Goal: Information Seeking & Learning: Learn about a topic

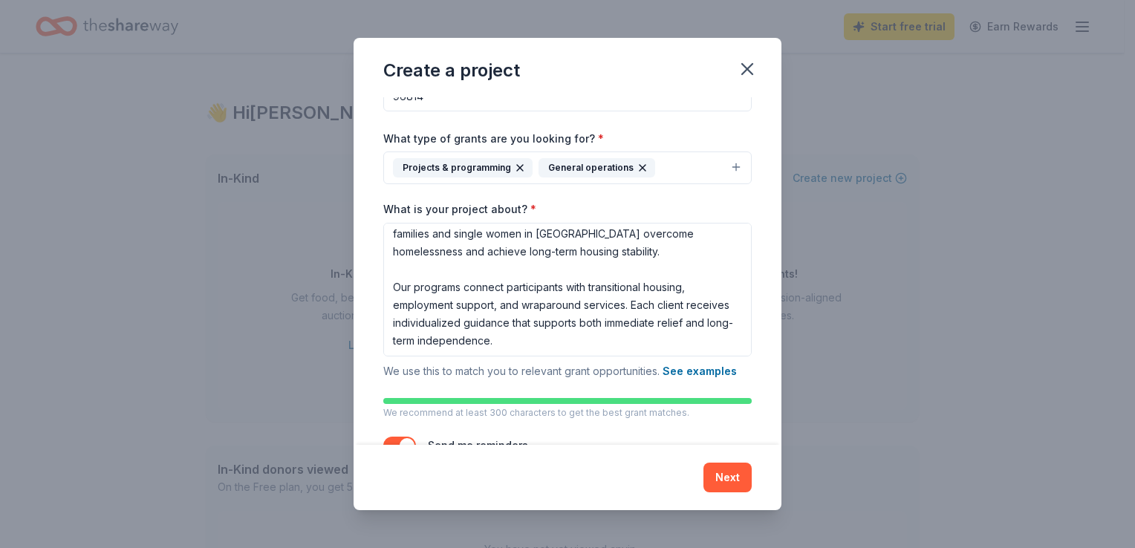
scroll to position [39, 0]
click at [617, 319] on textarea "Corazon Hawai'i is a nonprofit organization dedicated to helping families and s…" at bounding box center [567, 290] width 368 height 134
click at [570, 332] on textarea "Corazon Hawai'i is a nonprofit organization dedicated to helping families and s…" at bounding box center [567, 290] width 368 height 134
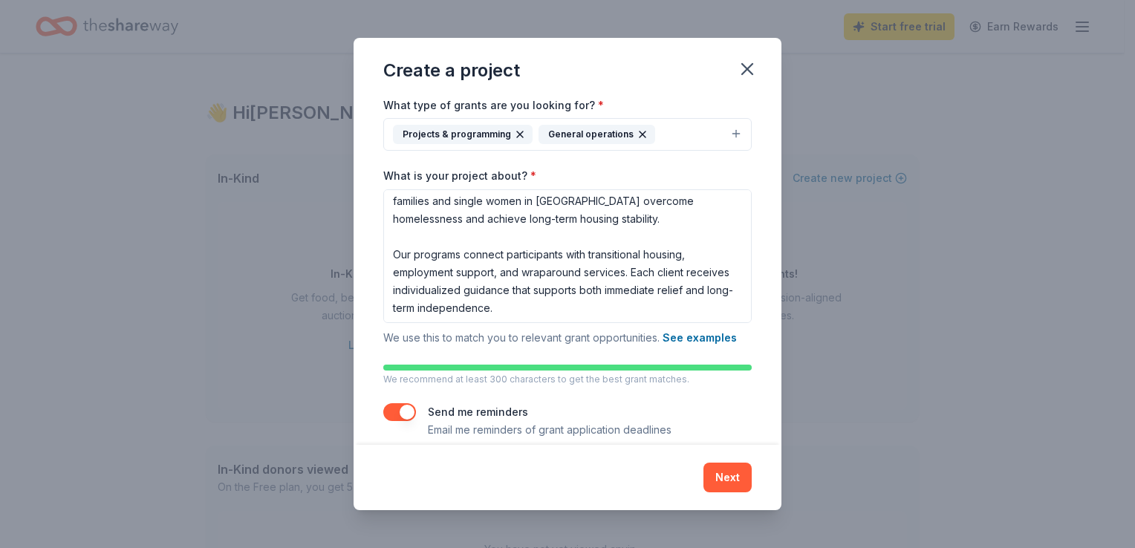
scroll to position [160, 0]
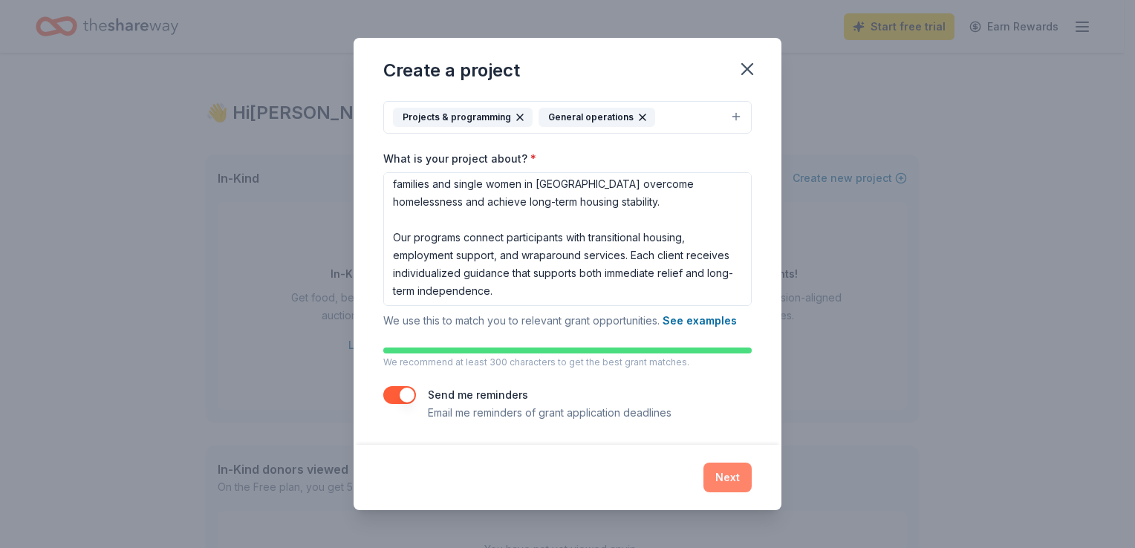
type textarea "Corazon Hawai'i is a nonprofit organization dedicated to helping families and s…"
click at [733, 485] on button "Next" at bounding box center [727, 478] width 48 height 30
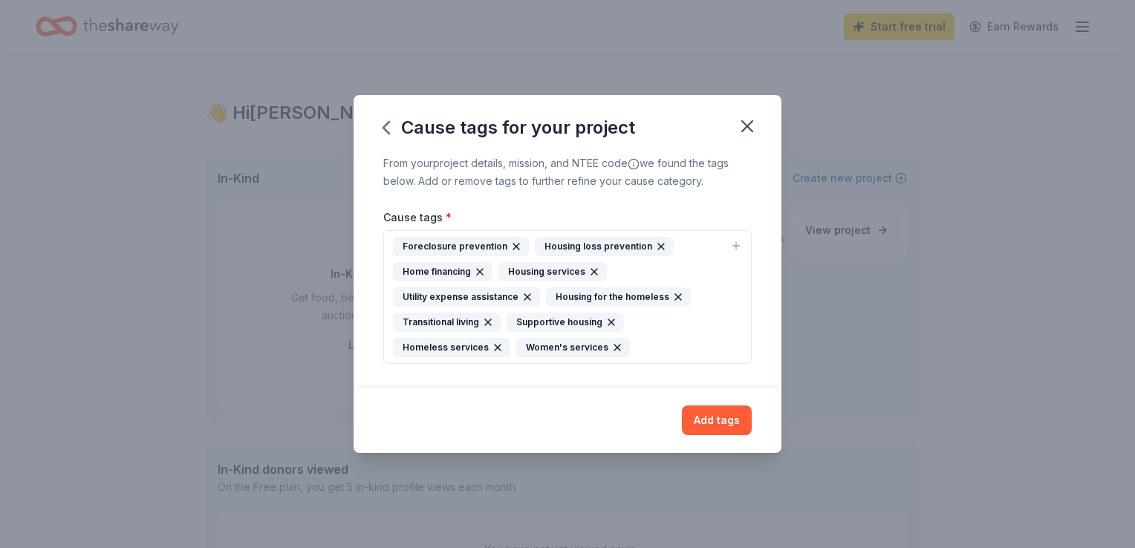
click at [450, 349] on div "Homeless services" at bounding box center [451, 347] width 117 height 19
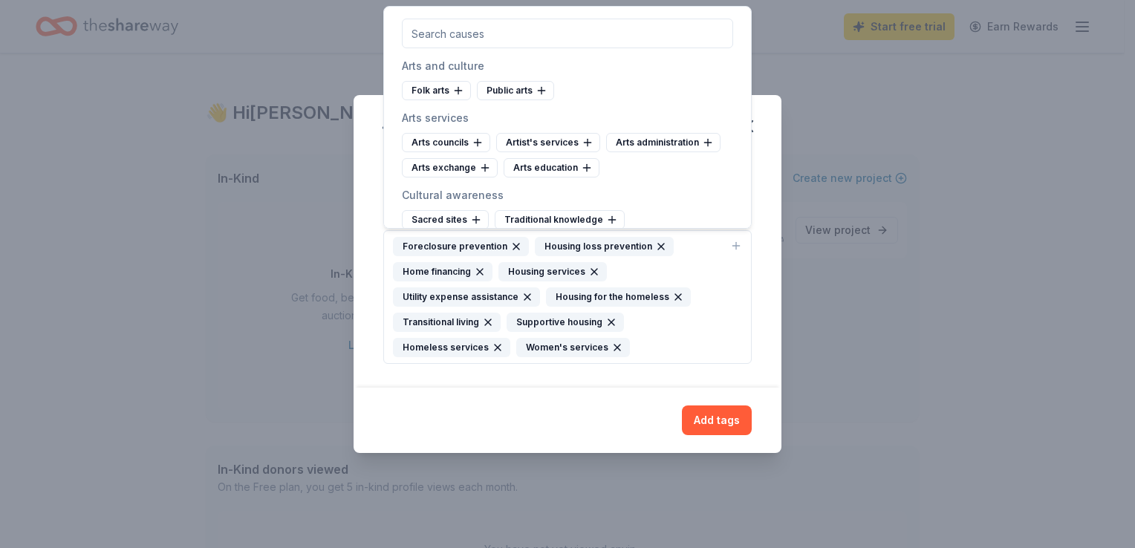
click at [452, 346] on div "Homeless services" at bounding box center [451, 347] width 117 height 19
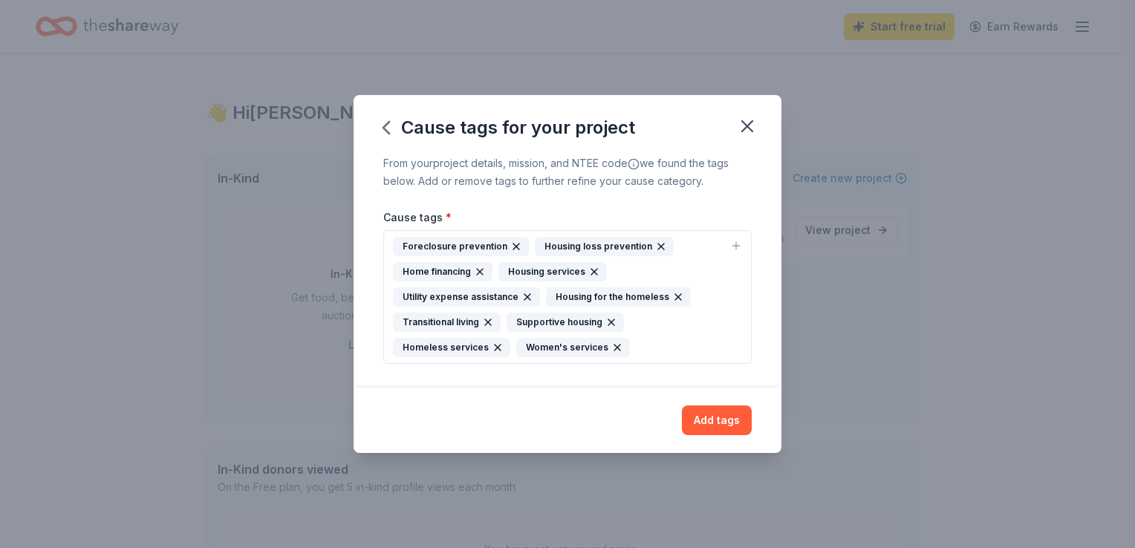
click at [452, 346] on div "Homeless services" at bounding box center [451, 347] width 117 height 19
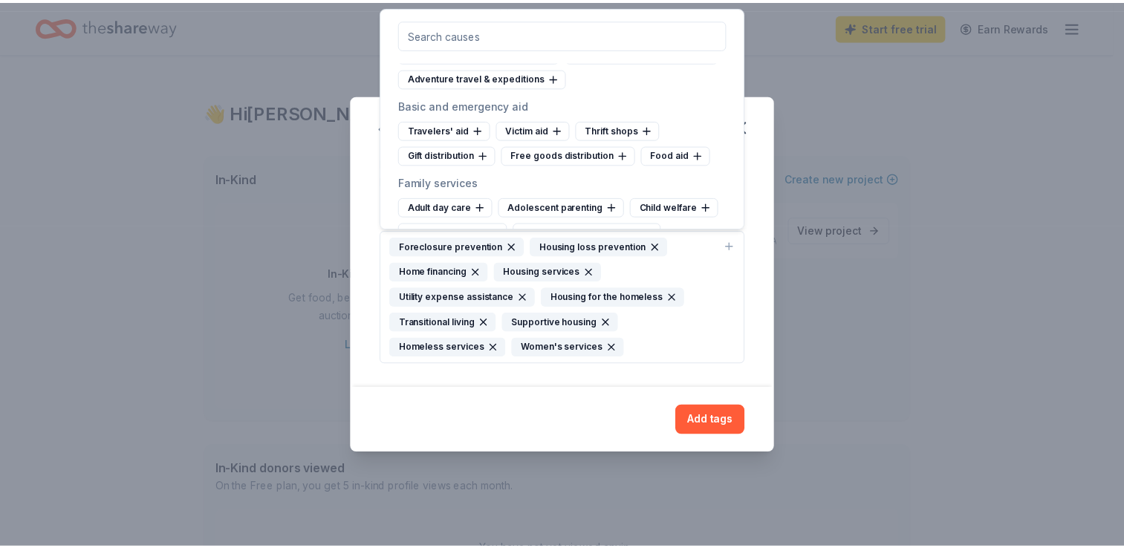
scroll to position [7786, 0]
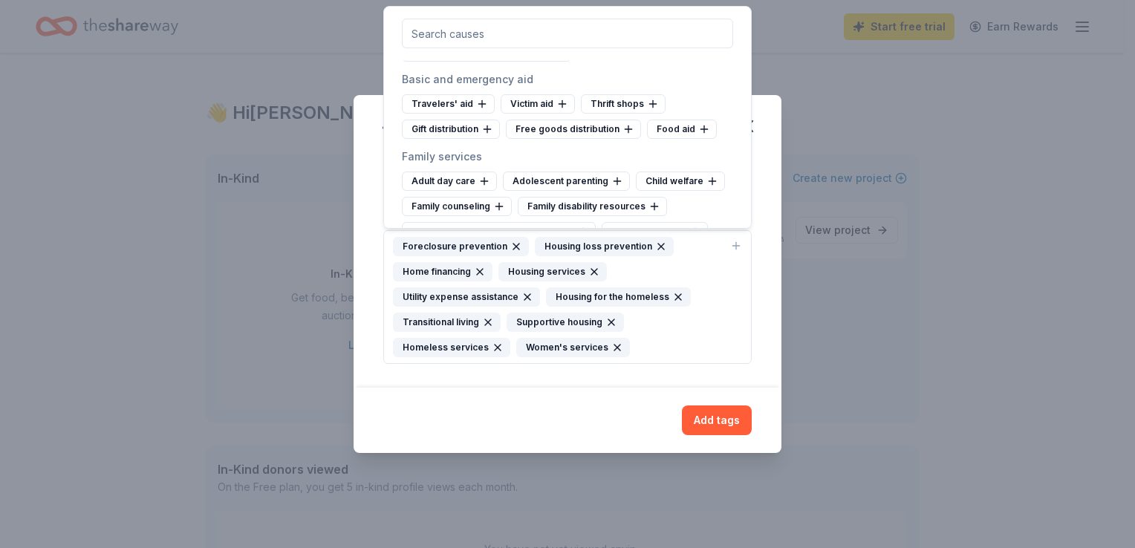
click at [691, 269] on div "Foreclosure prevention Housing loss prevention Home financing Housing services …" at bounding box center [558, 297] width 331 height 120
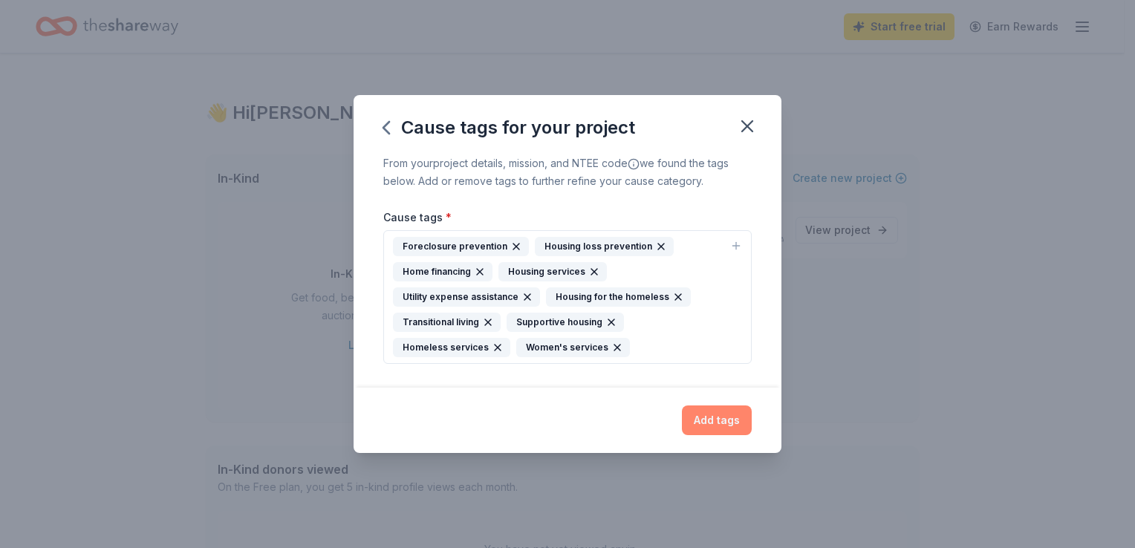
click at [703, 424] on button "Add tags" at bounding box center [717, 420] width 70 height 30
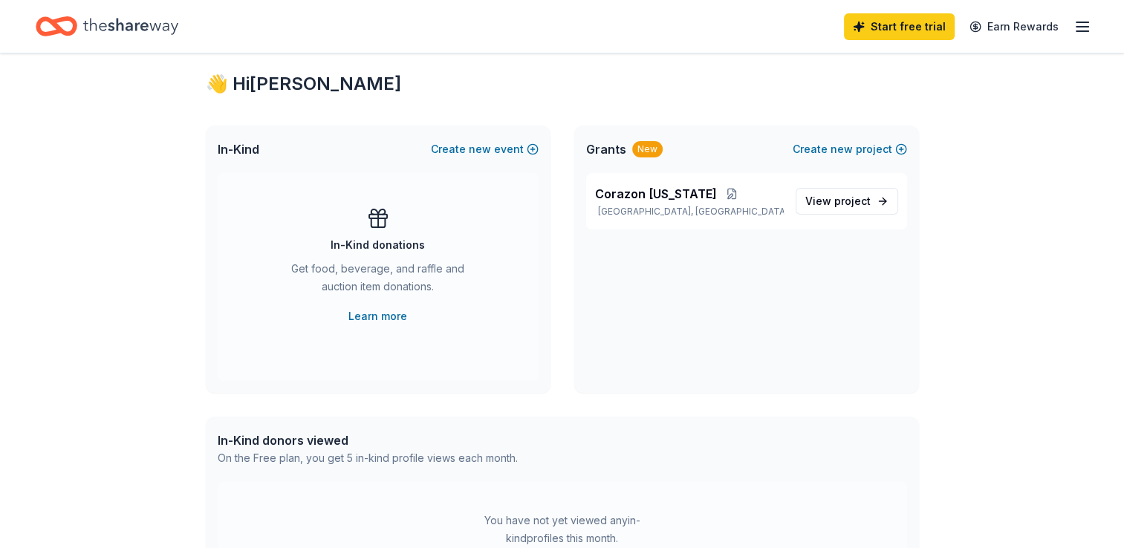
scroll to position [74, 0]
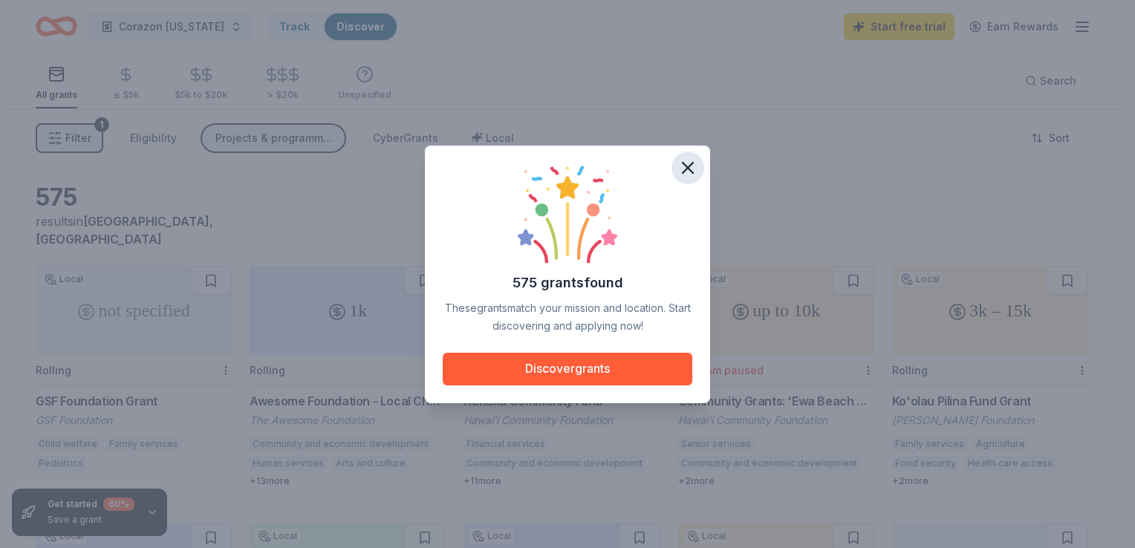
click at [687, 170] on icon "button" at bounding box center [687, 167] width 21 height 21
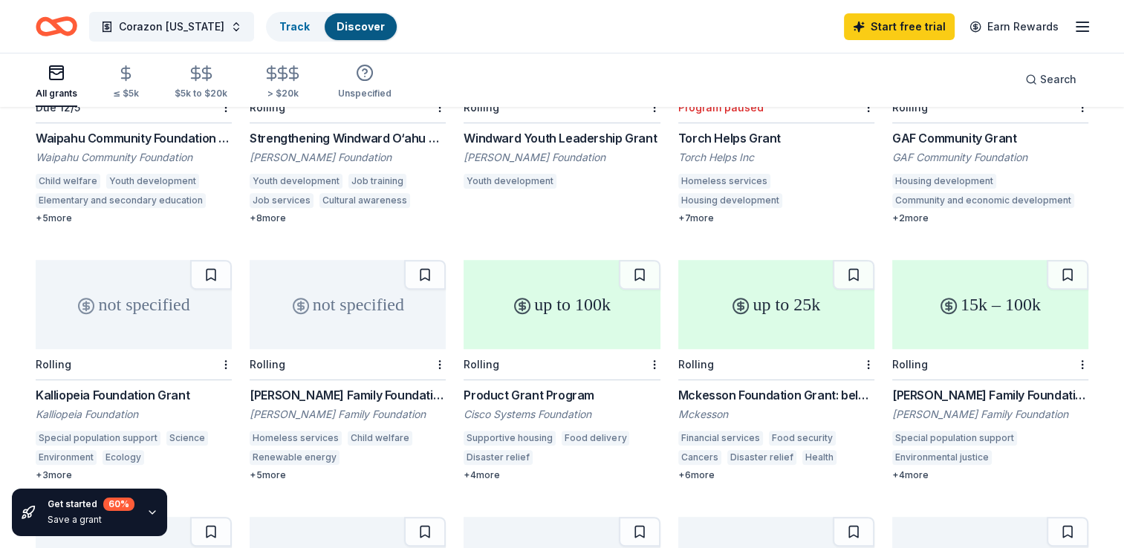
scroll to position [371, 0]
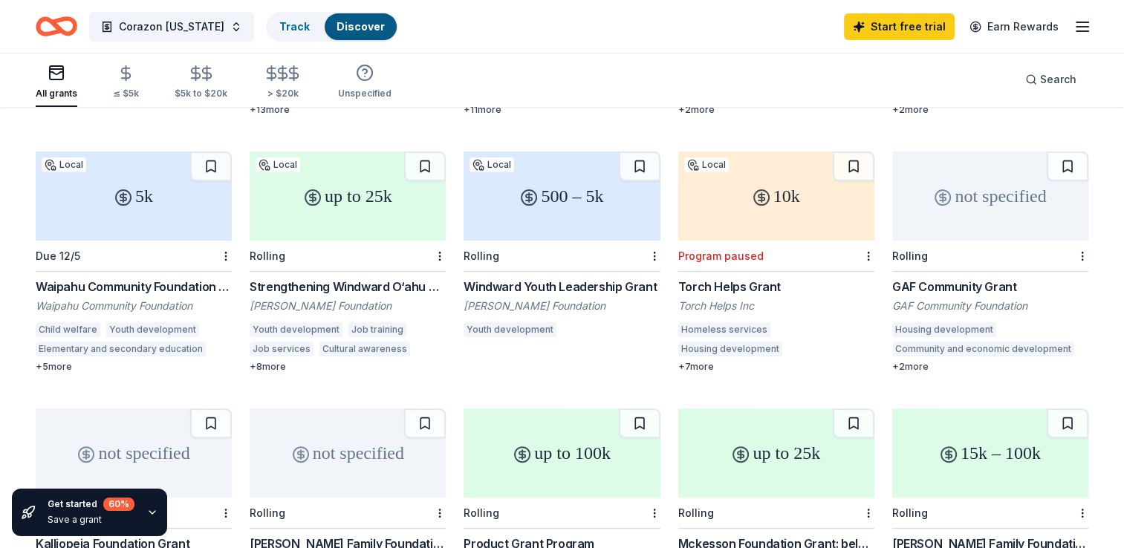
click at [329, 189] on div "up to 25k" at bounding box center [348, 196] width 196 height 89
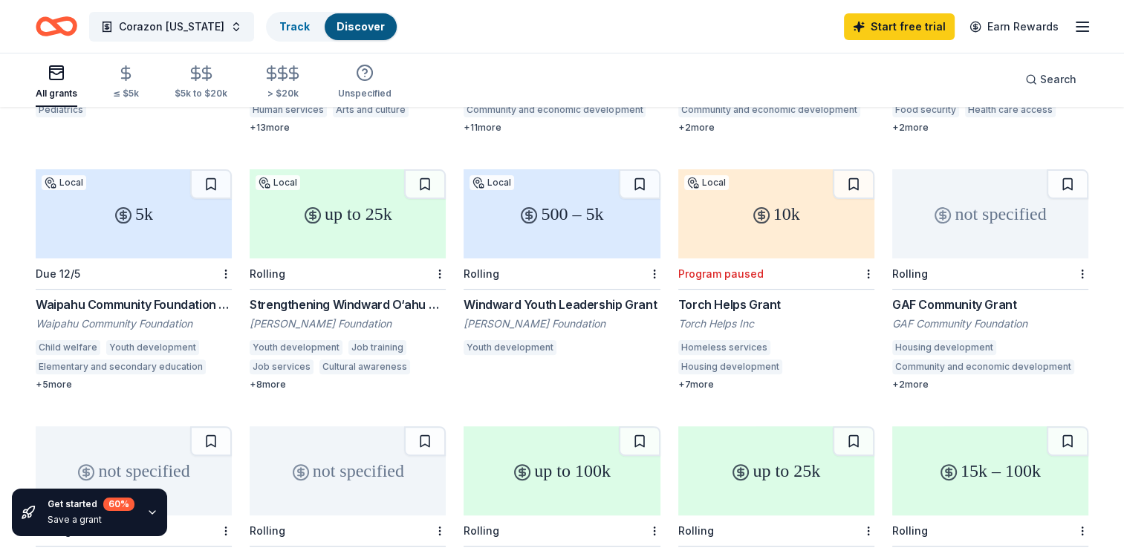
scroll to position [61, 0]
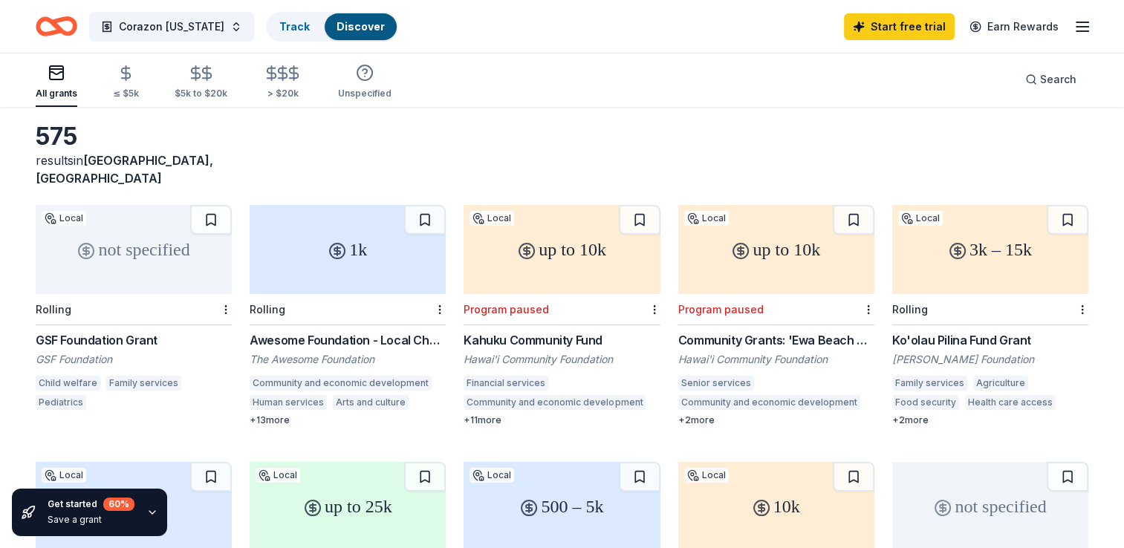
click at [972, 257] on div "3k – 15k" at bounding box center [990, 249] width 196 height 89
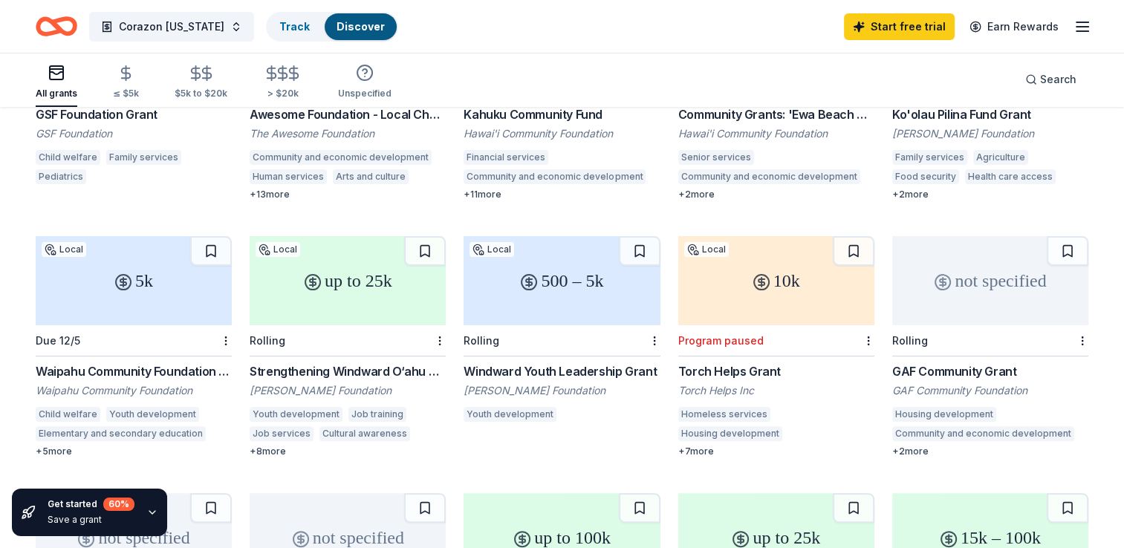
scroll to position [284, 0]
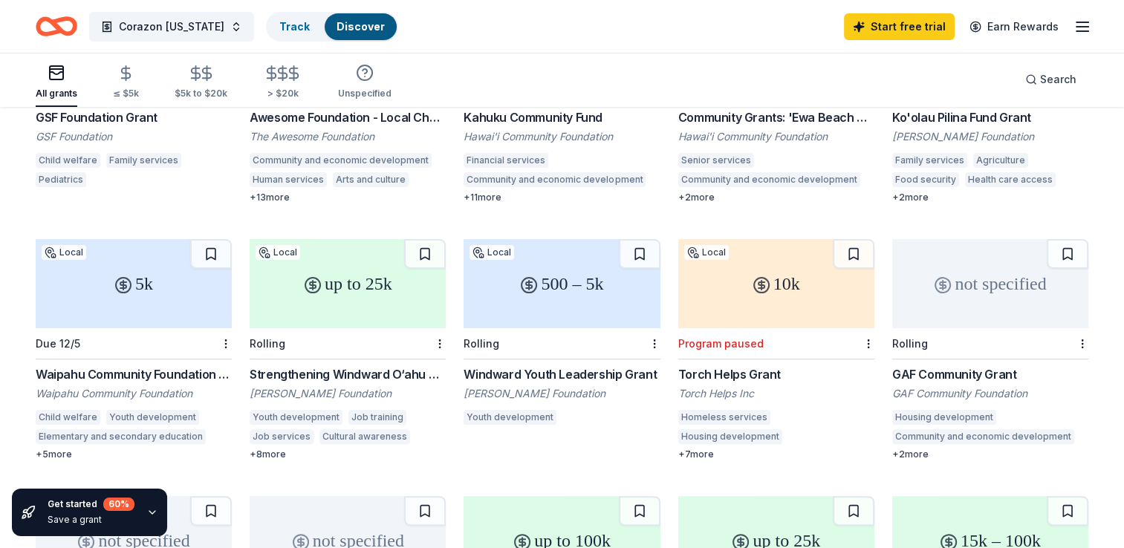
click at [145, 257] on div "5k" at bounding box center [134, 283] width 196 height 89
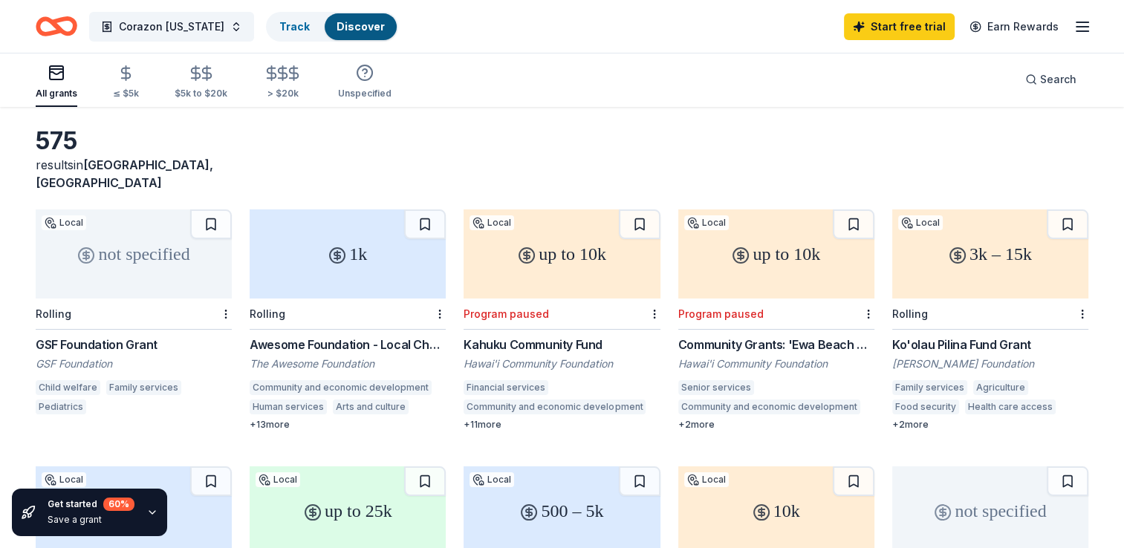
scroll to position [0, 0]
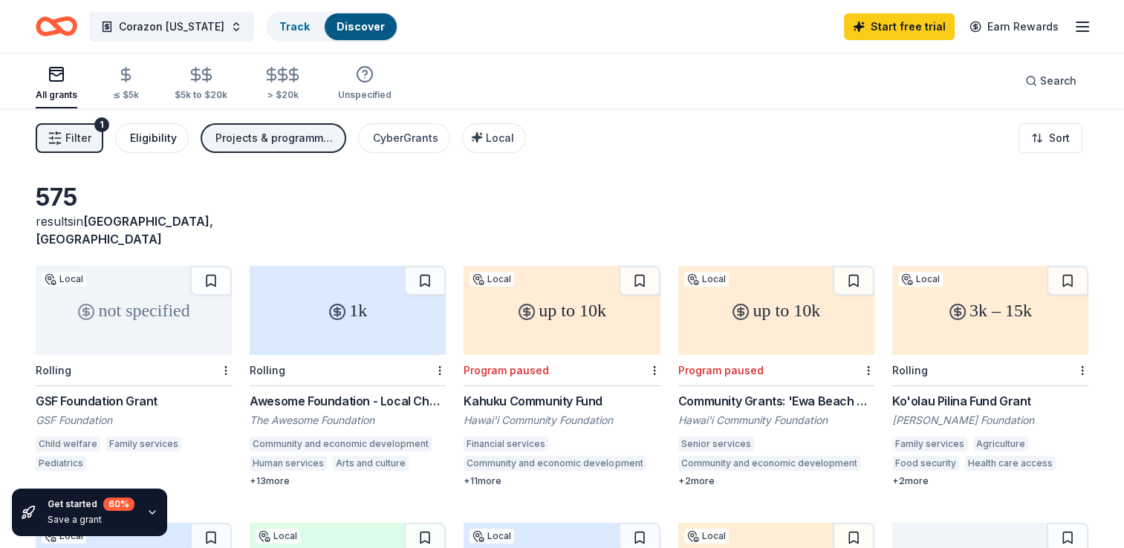
click at [152, 134] on div "Eligibility" at bounding box center [153, 138] width 47 height 18
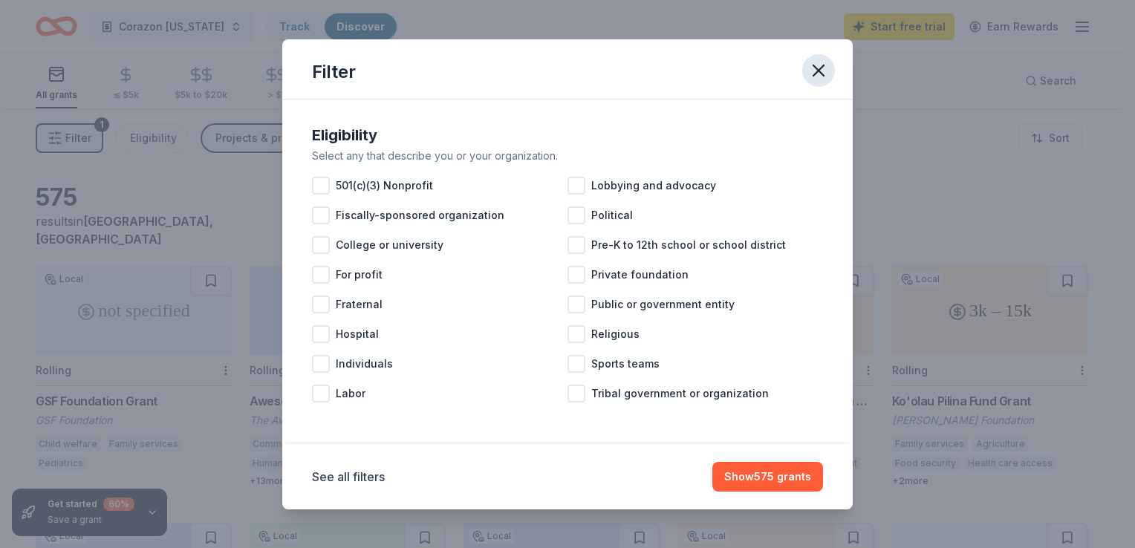
click at [815, 73] on icon "button" at bounding box center [818, 70] width 10 height 10
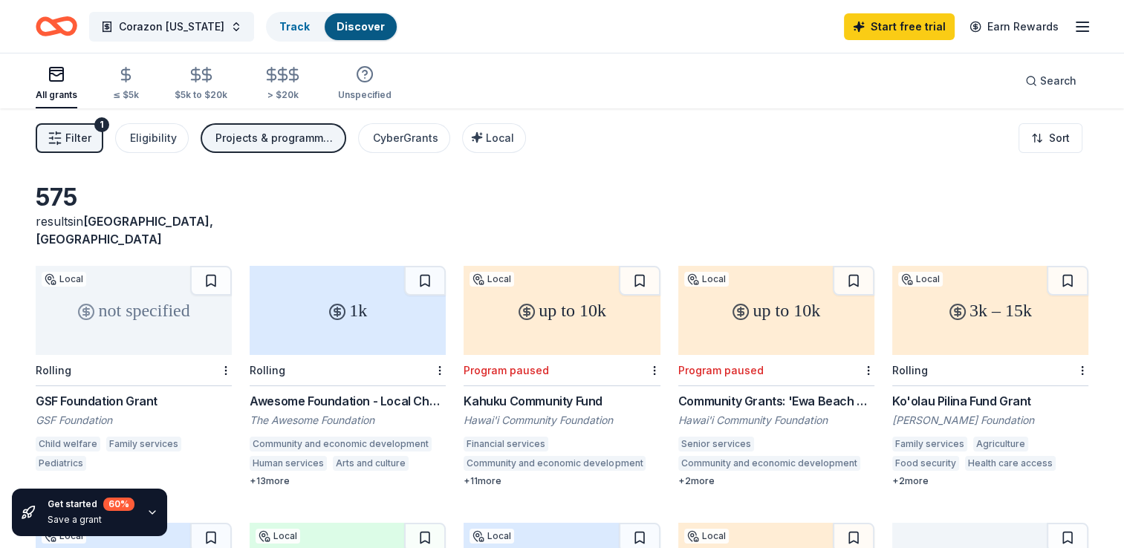
click at [316, 295] on div "1k" at bounding box center [348, 310] width 196 height 89
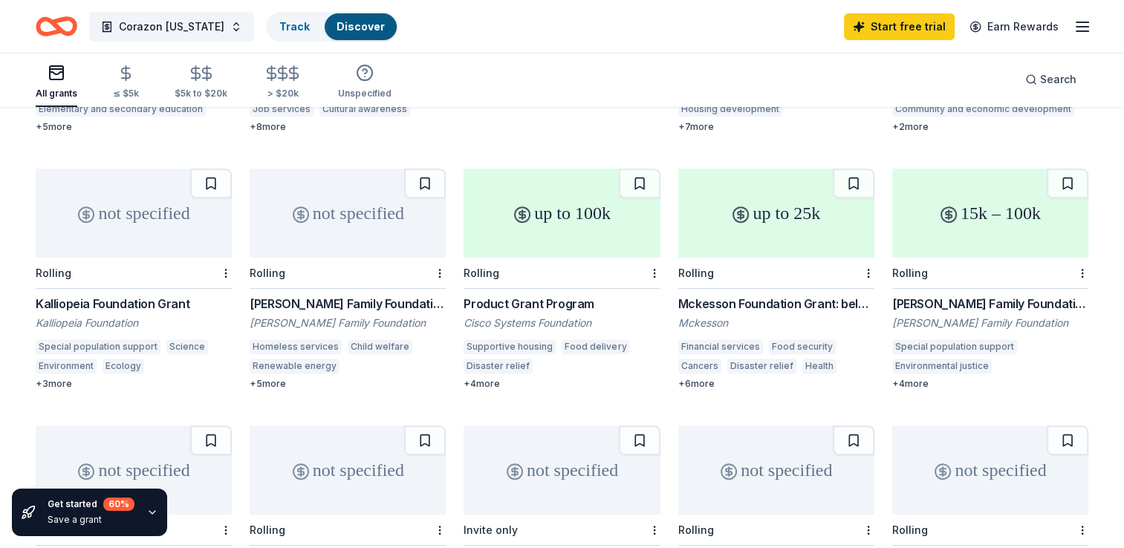
scroll to position [594, 0]
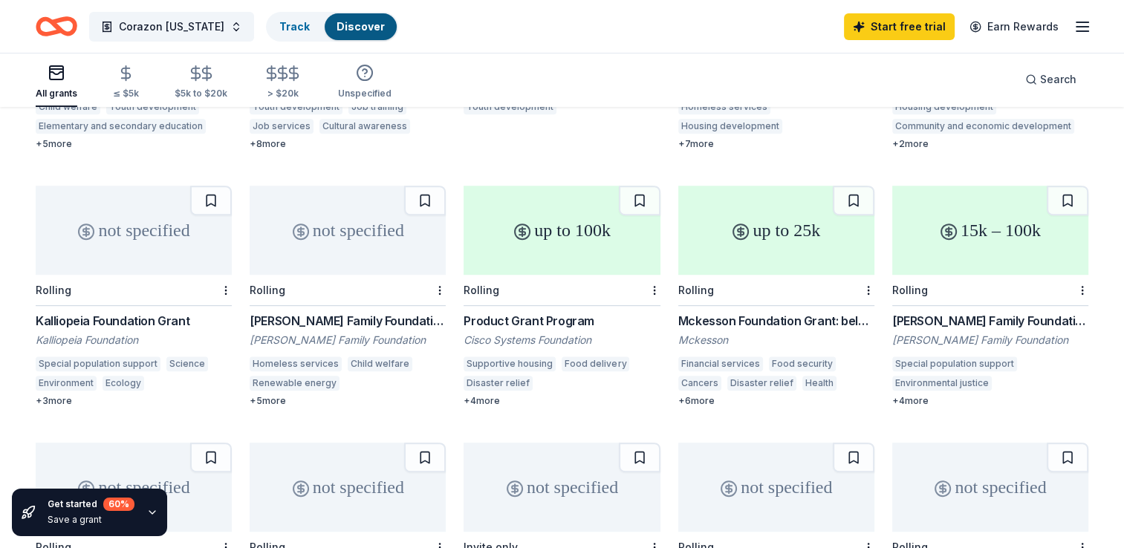
click at [733, 224] on circle at bounding box center [740, 231] width 15 height 15
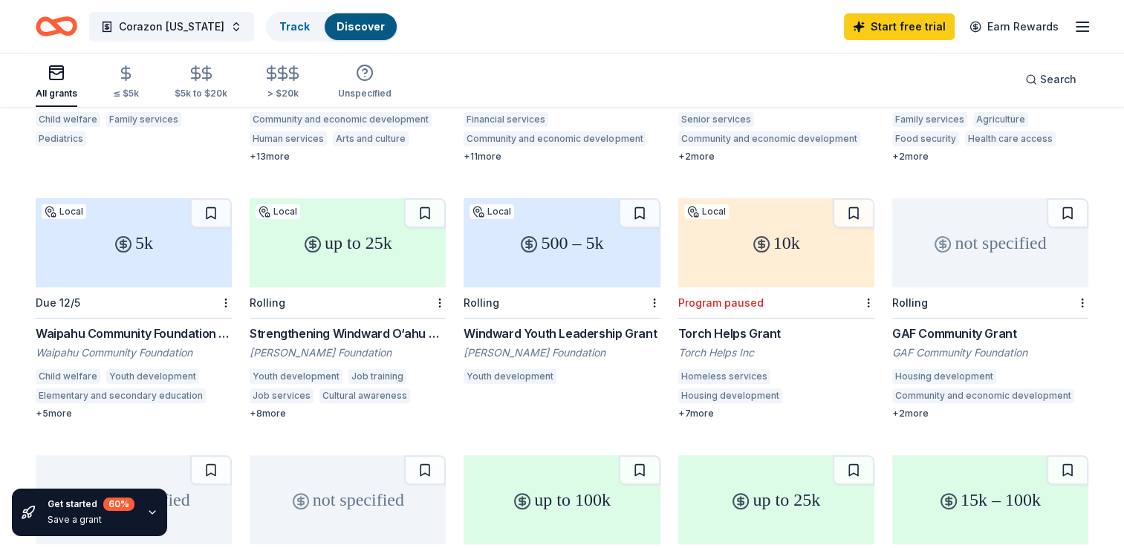
scroll to position [371, 0]
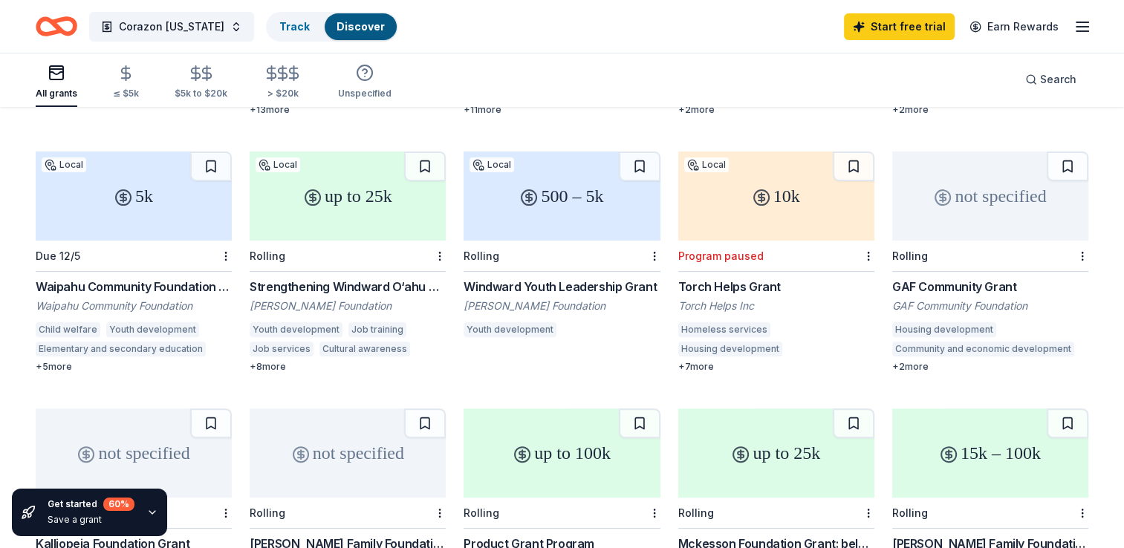
click at [375, 189] on div "up to 25k" at bounding box center [348, 196] width 196 height 89
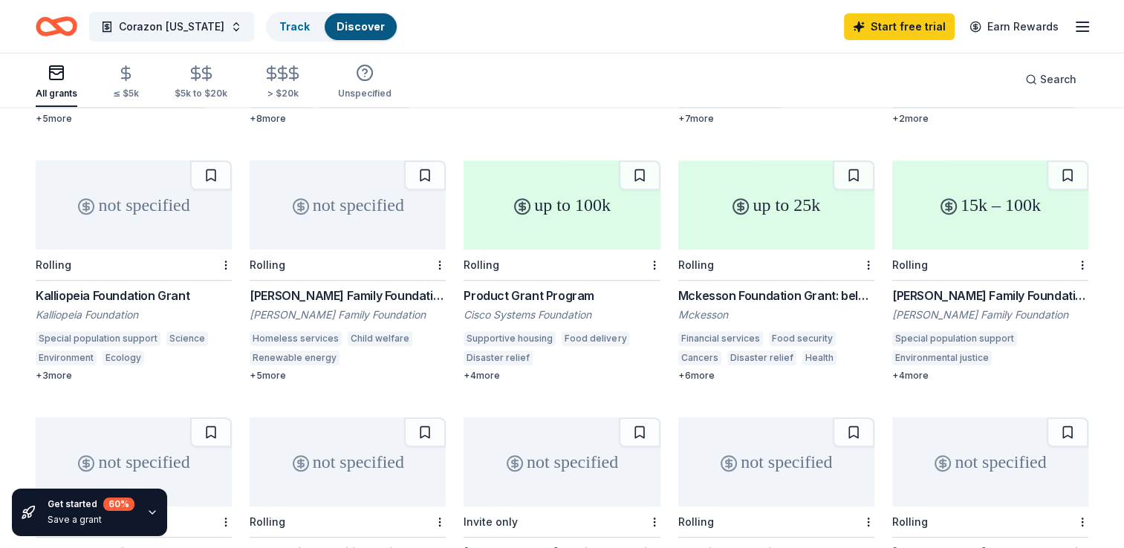
scroll to position [594, 0]
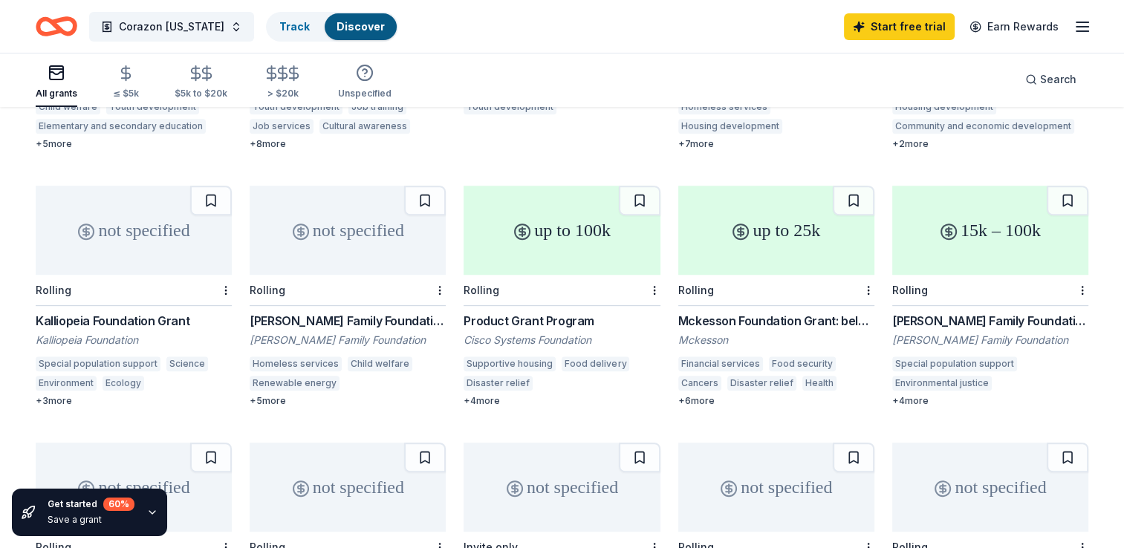
click at [582, 225] on div "up to 100k" at bounding box center [561, 230] width 196 height 89
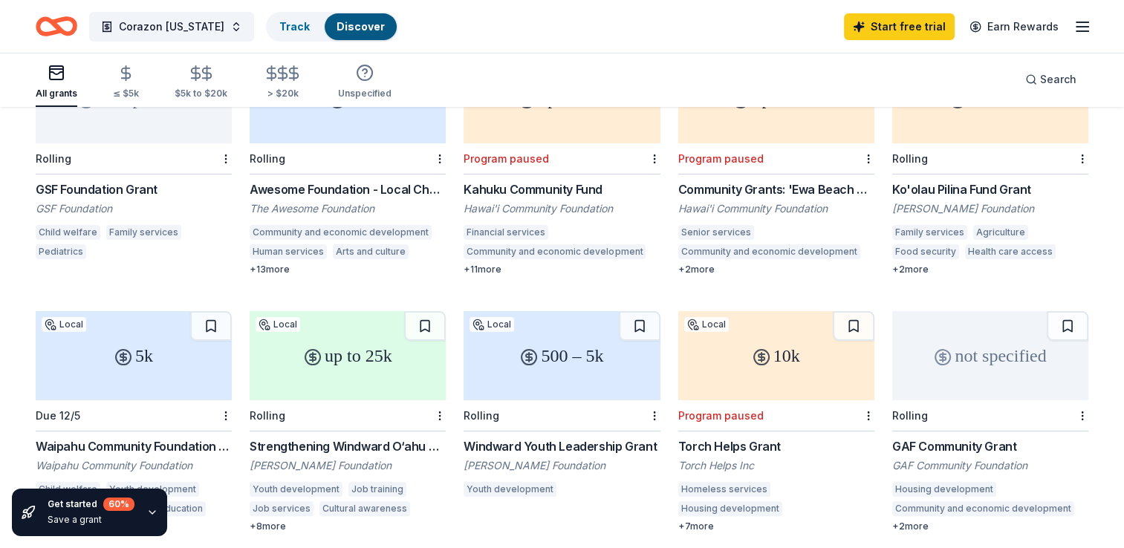
scroll to position [149, 0]
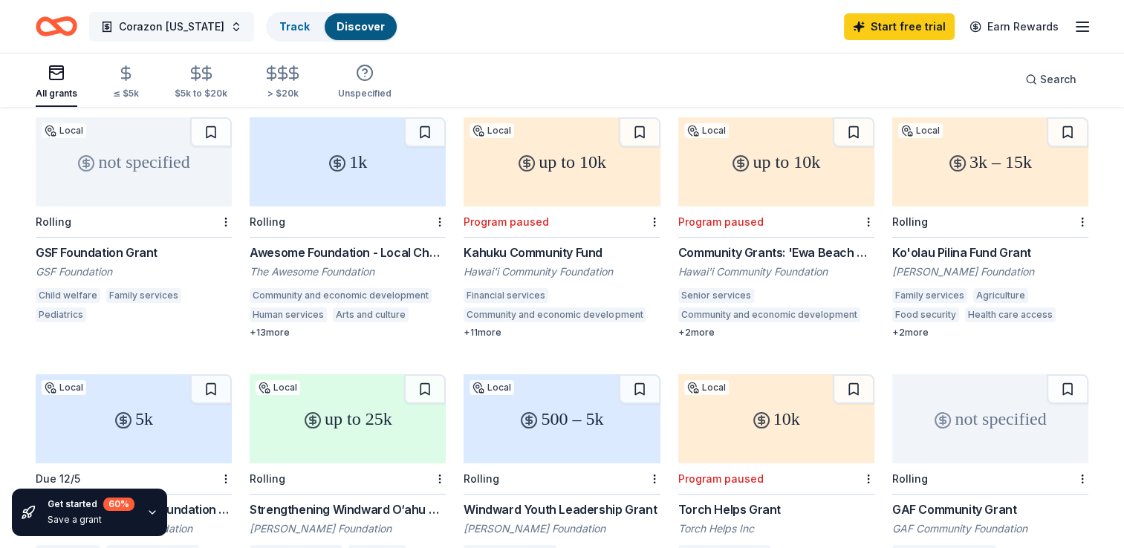
click at [188, 37] on button "Corazon [US_STATE]" at bounding box center [171, 27] width 165 height 30
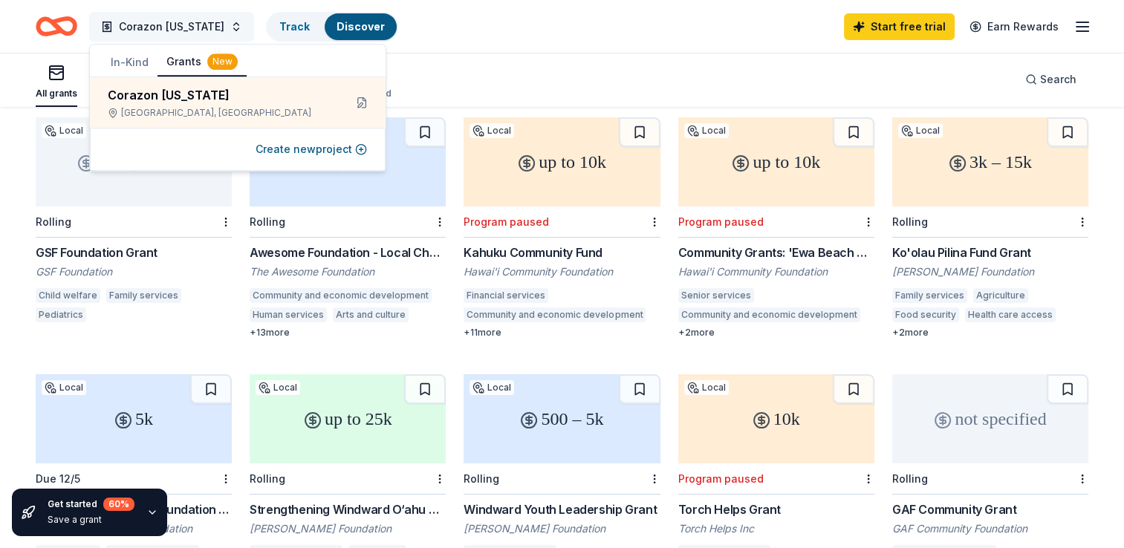
click at [188, 30] on span "Corazon [US_STATE]" at bounding box center [171, 27] width 105 height 18
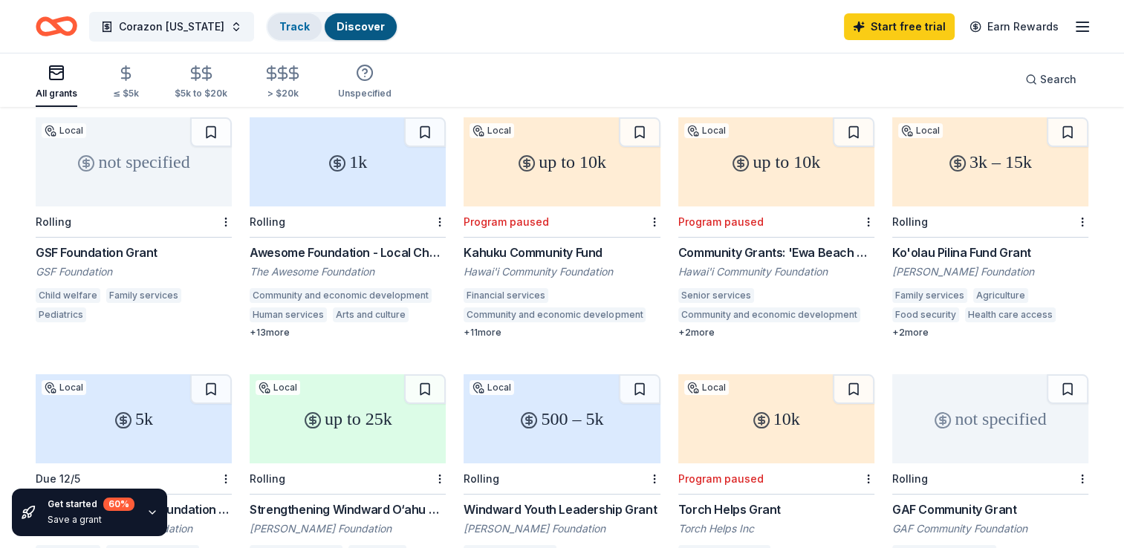
click at [267, 22] on div "Track" at bounding box center [294, 26] width 54 height 27
click at [279, 31] on link "Track" at bounding box center [294, 26] width 30 height 13
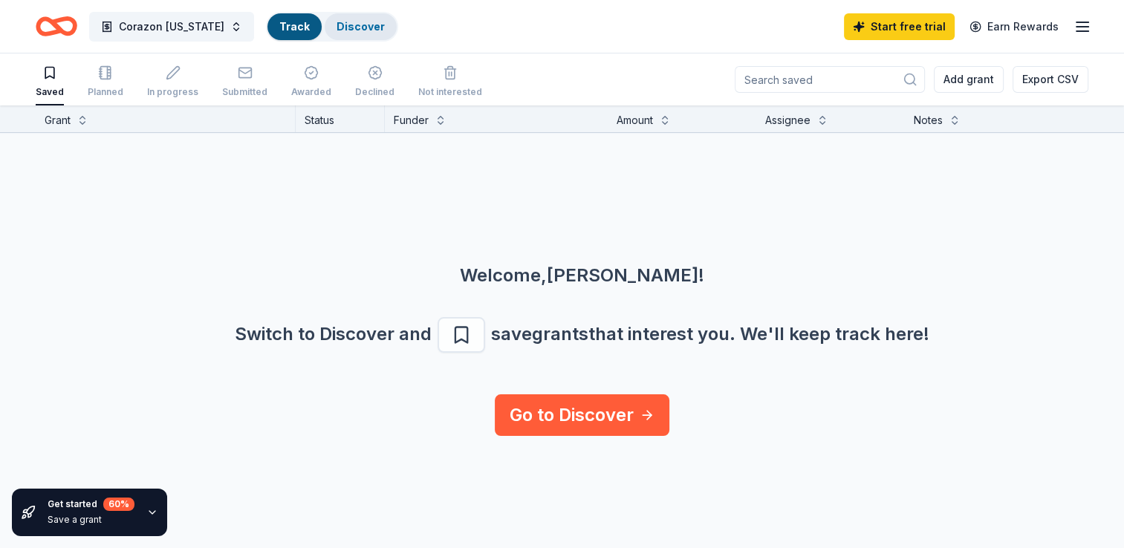
click at [336, 27] on link "Discover" at bounding box center [360, 26] width 48 height 13
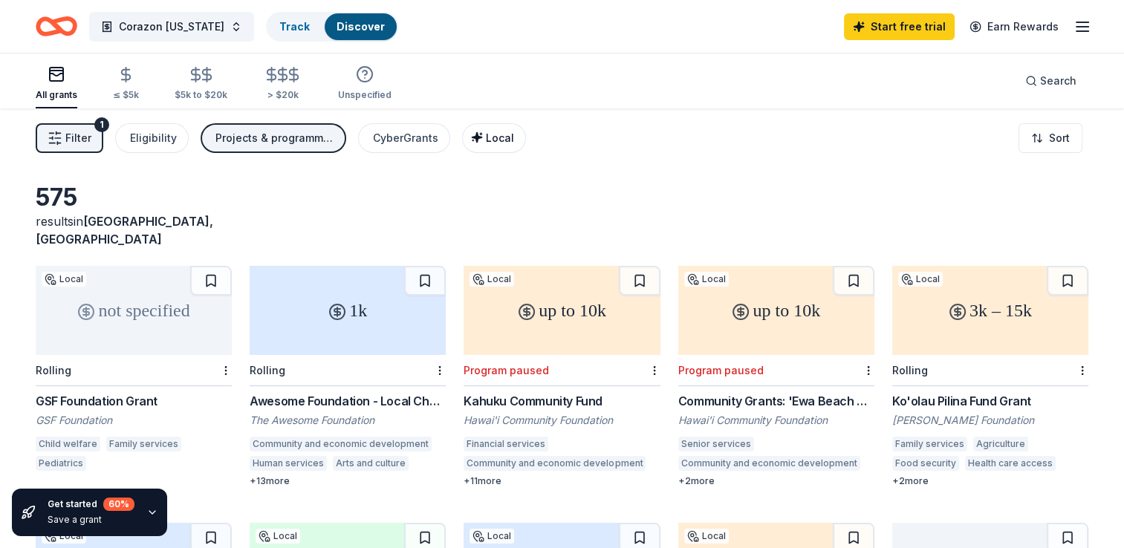
click at [479, 149] on button "Local" at bounding box center [494, 138] width 64 height 30
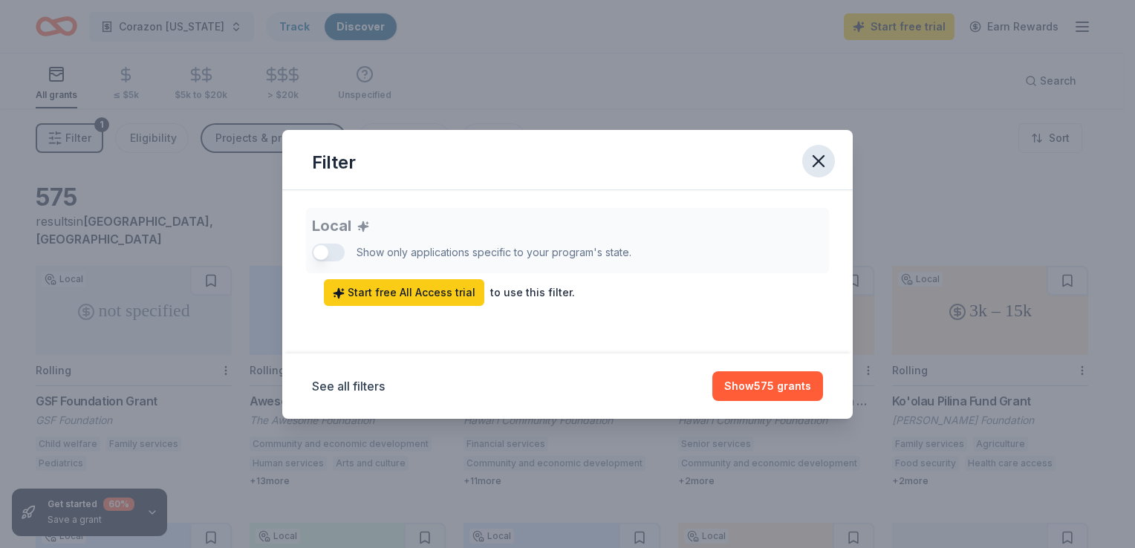
click at [828, 159] on icon "button" at bounding box center [818, 161] width 21 height 21
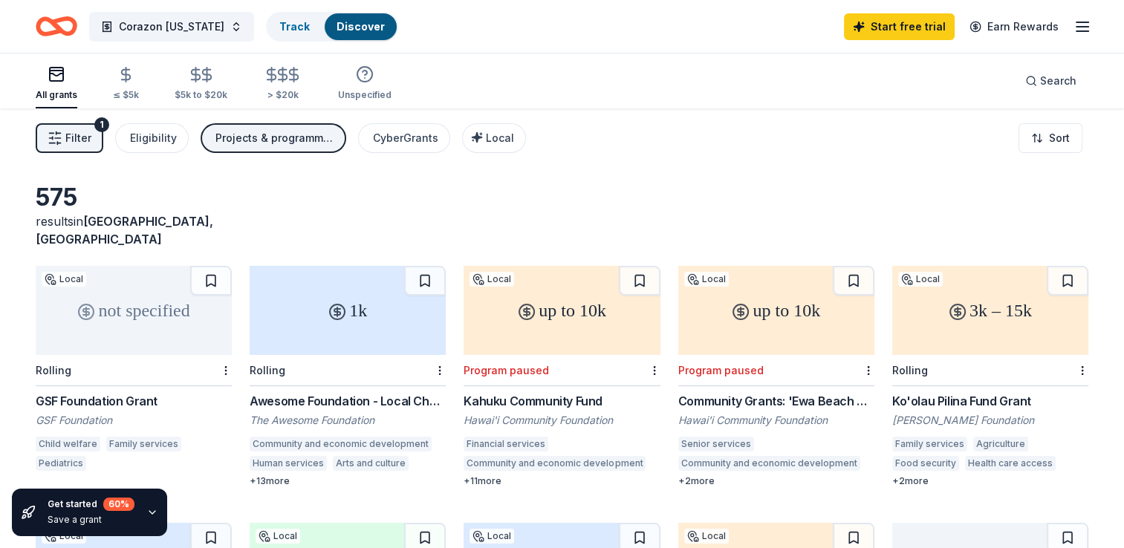
click at [86, 144] on span "Filter" at bounding box center [78, 138] width 26 height 18
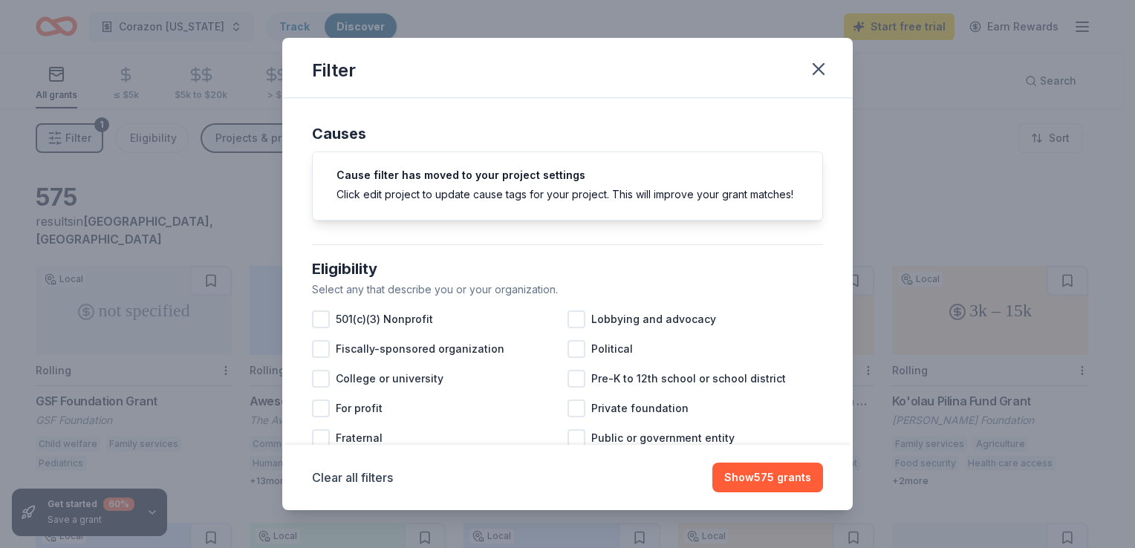
click at [86, 144] on div "Filter Causes Cause filter has moved to your project settings Click edit projec…" at bounding box center [567, 274] width 1135 height 548
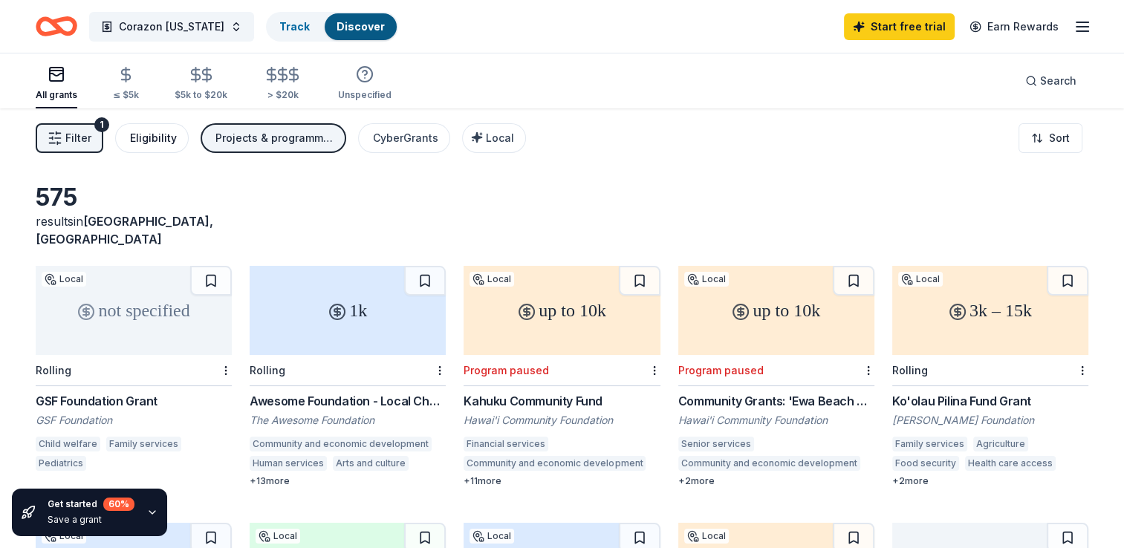
click at [154, 150] on button "Eligibility" at bounding box center [152, 138] width 74 height 30
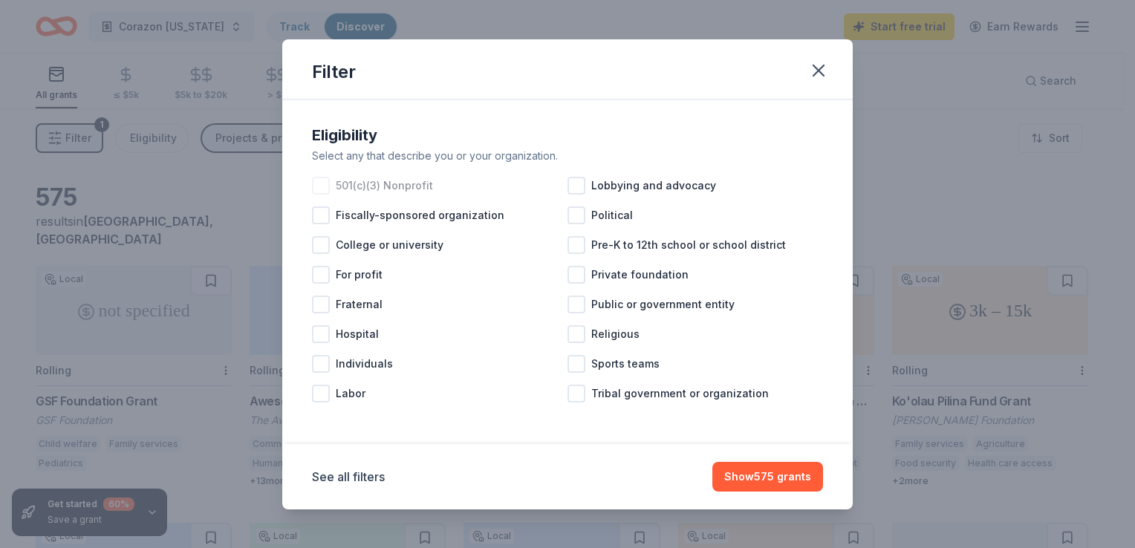
click at [365, 188] on span "501(c)(3) Nonprofit" at bounding box center [384, 186] width 97 height 18
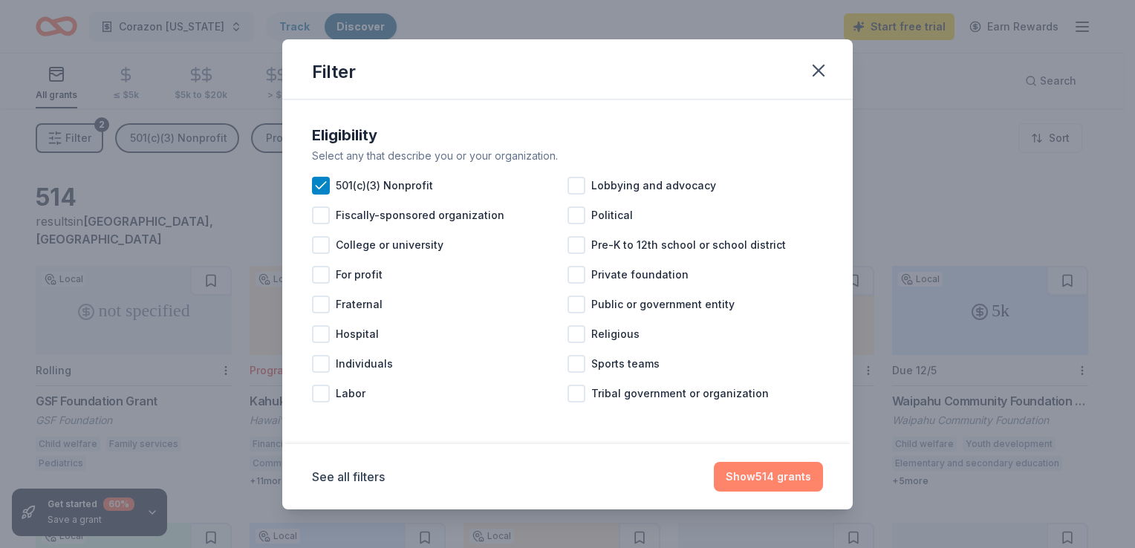
click at [755, 468] on button "Show 514 grants" at bounding box center [768, 477] width 109 height 30
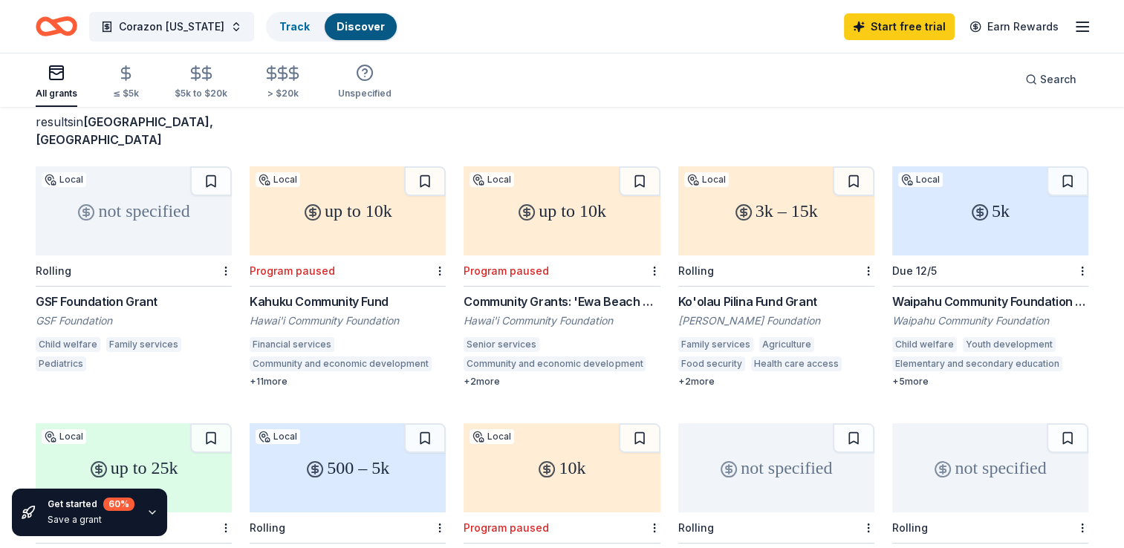
scroll to position [74, 0]
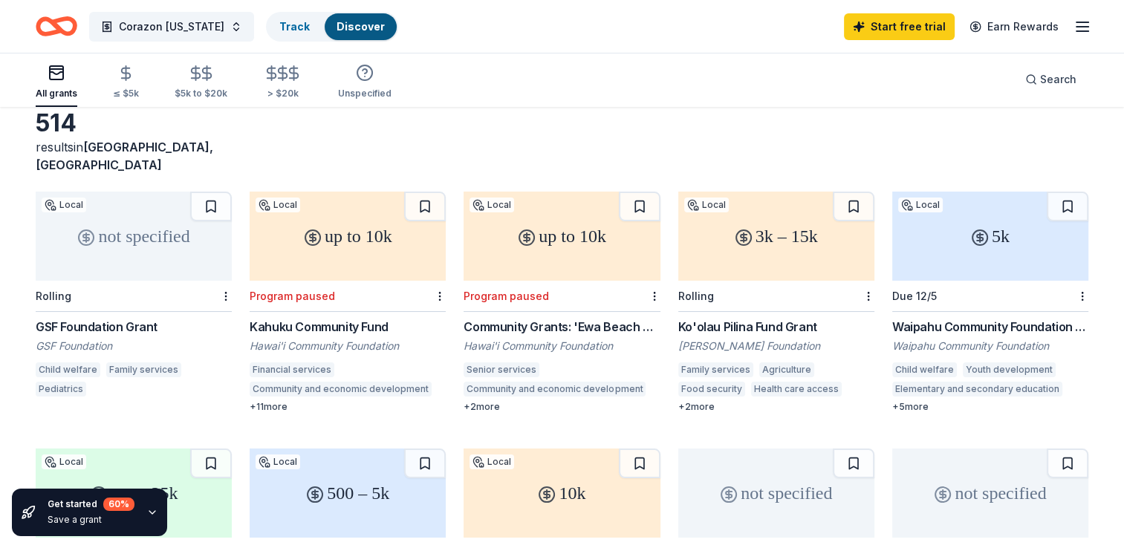
click at [948, 253] on div "5k" at bounding box center [990, 236] width 196 height 89
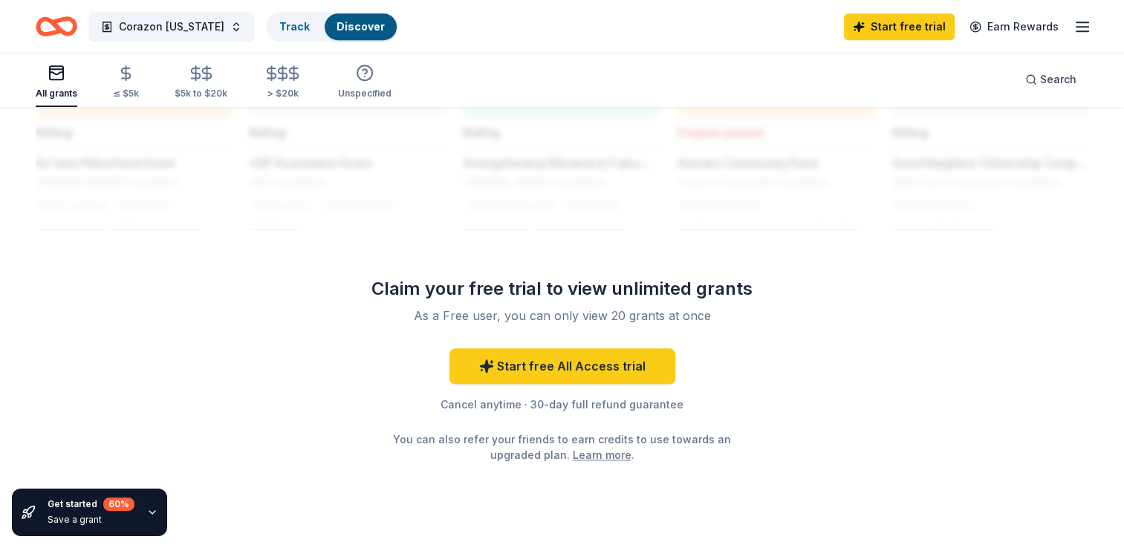
scroll to position [1323, 0]
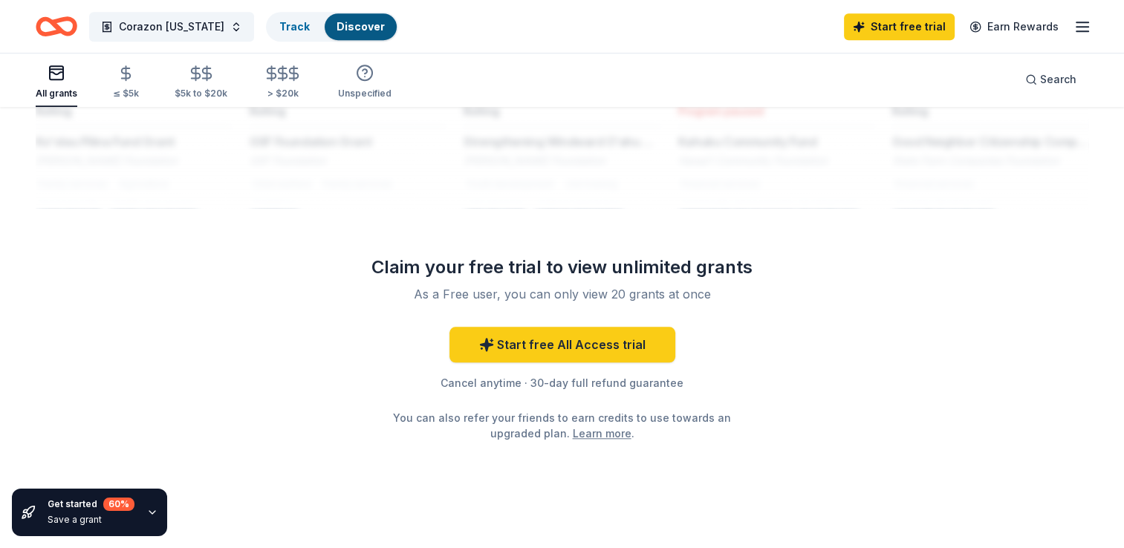
click at [727, 327] on div "Start free All Access trial Cancel anytime · 30-day full refund guarantee You c…" at bounding box center [562, 384] width 428 height 114
click at [279, 31] on link "Track" at bounding box center [294, 26] width 30 height 13
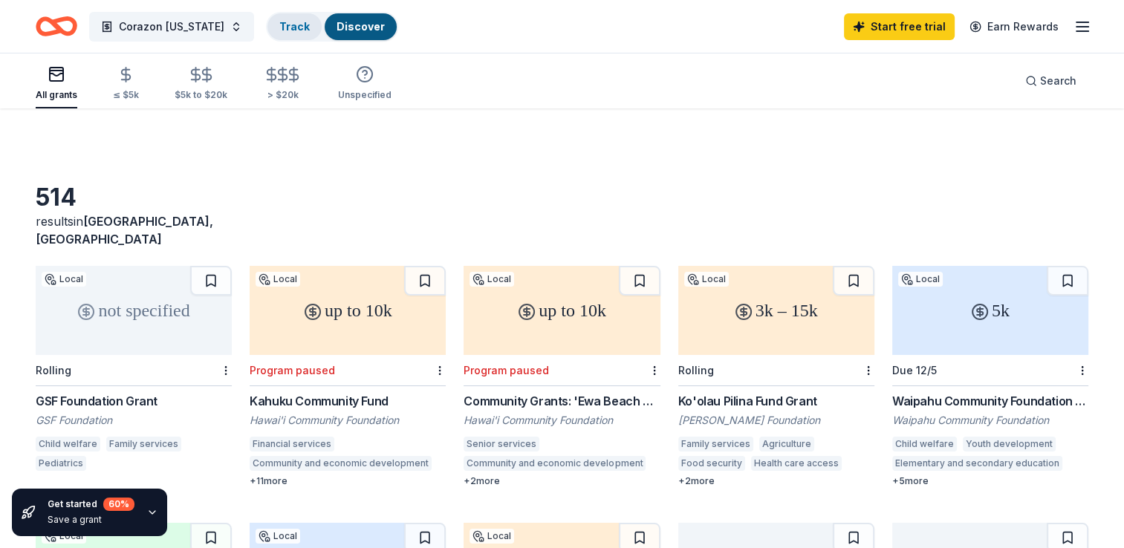
click at [279, 31] on link "Track" at bounding box center [294, 26] width 30 height 13
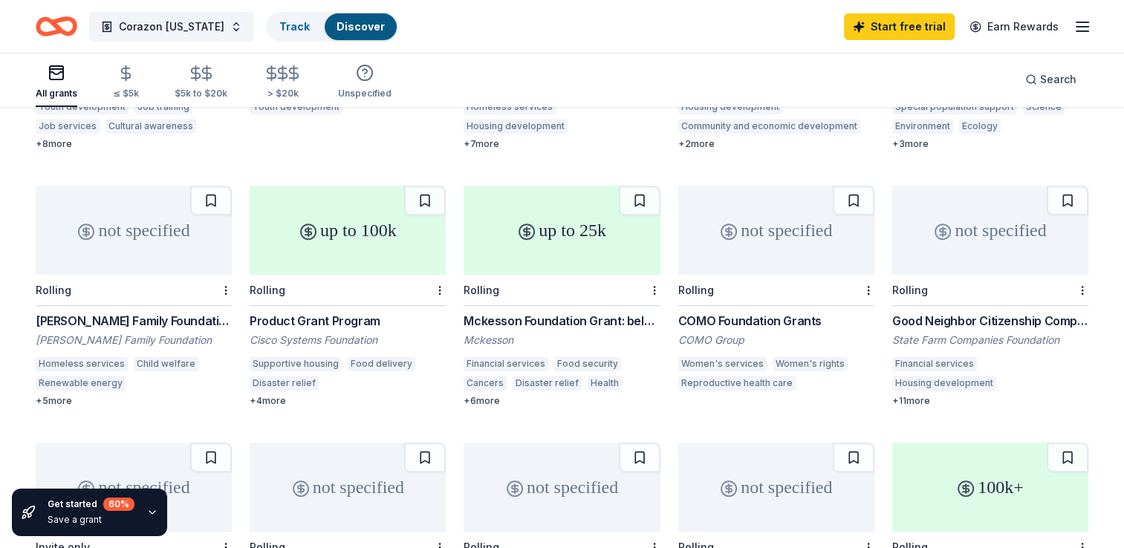
scroll to position [371, 0]
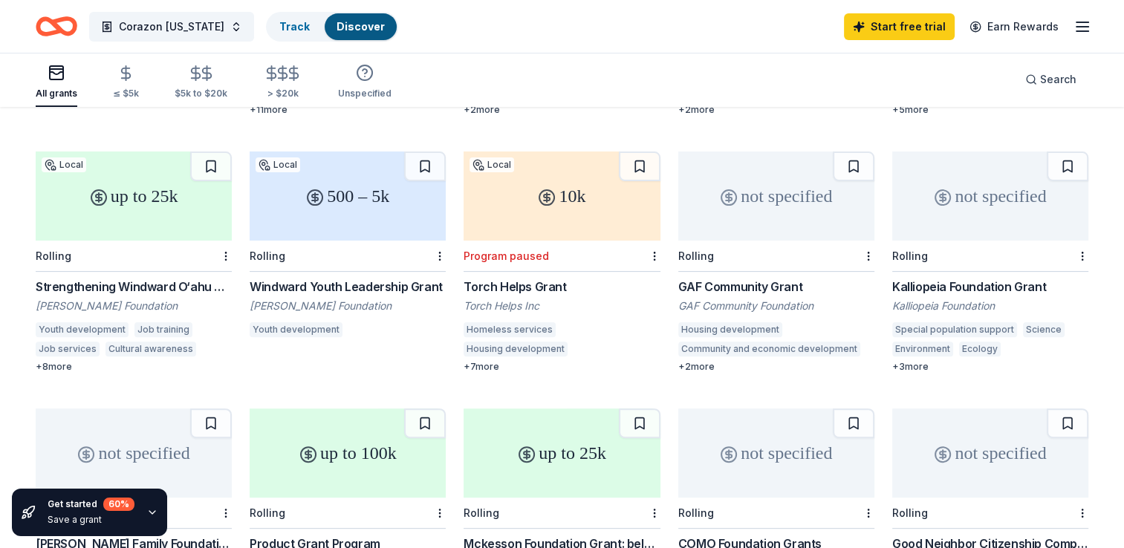
click at [755, 203] on div "not specified" at bounding box center [776, 196] width 196 height 89
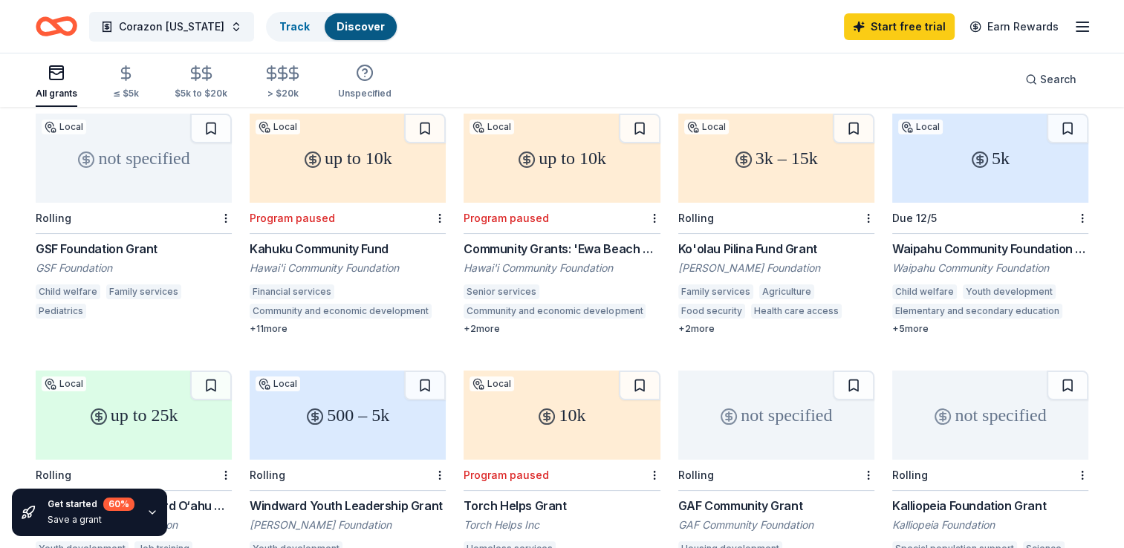
scroll to position [0, 0]
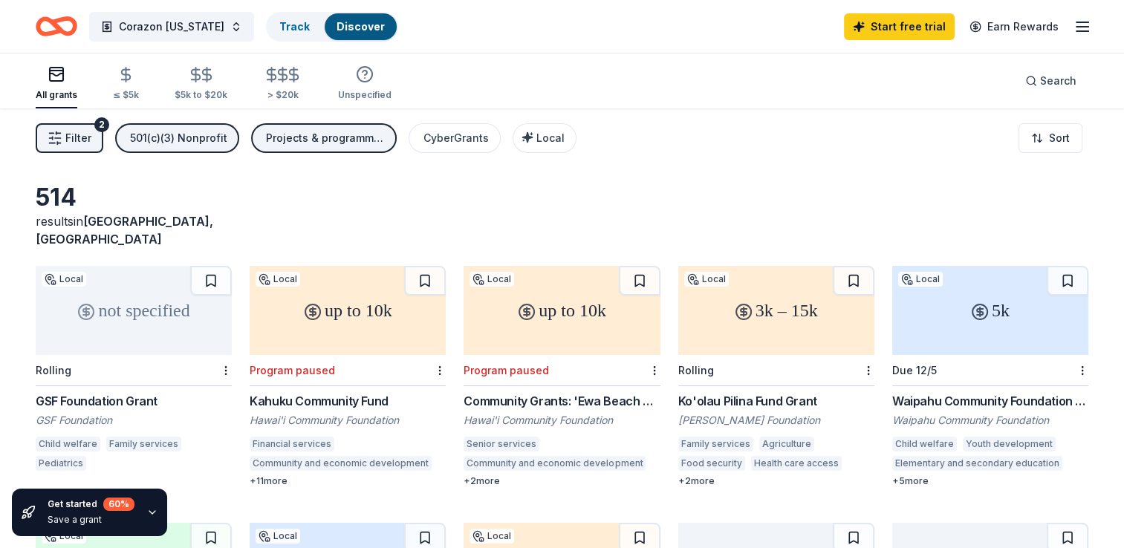
click at [333, 140] on div "Projects & programming, General operations" at bounding box center [325, 138] width 119 height 18
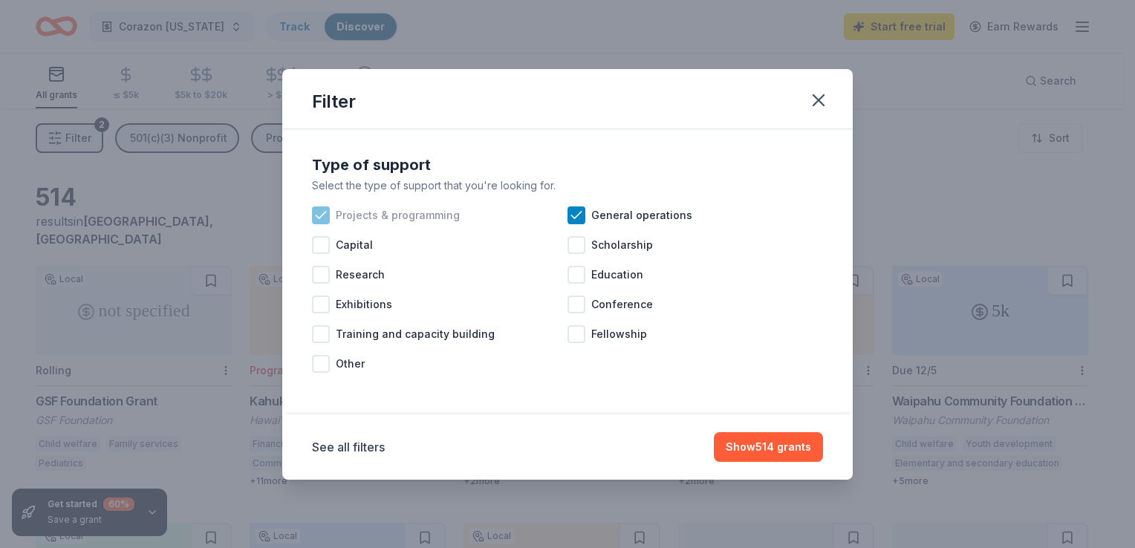
click at [332, 222] on div "Projects & programming" at bounding box center [439, 216] width 255 height 30
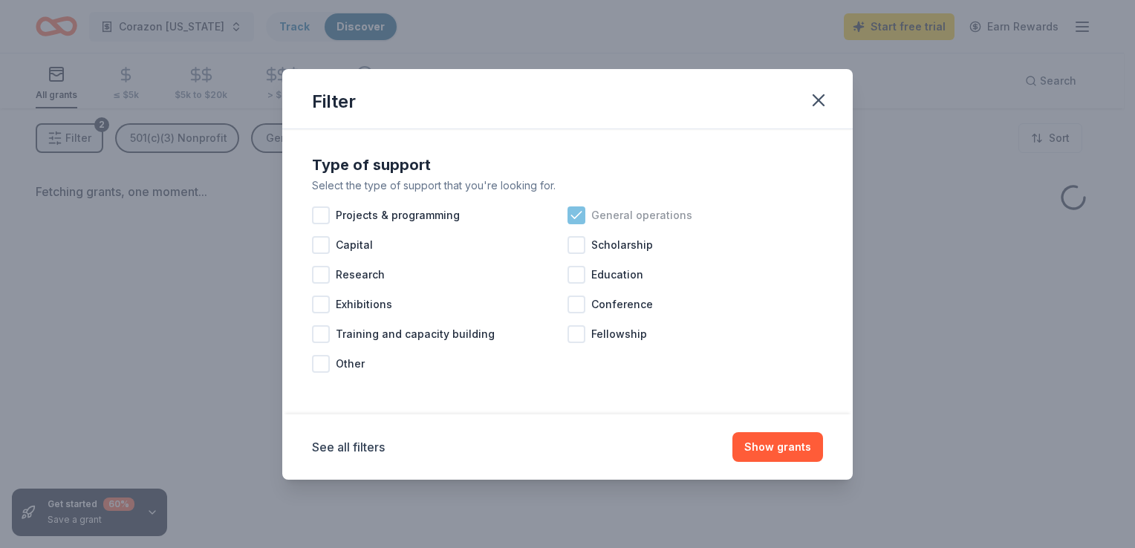
click at [593, 221] on span "General operations" at bounding box center [641, 215] width 101 height 18
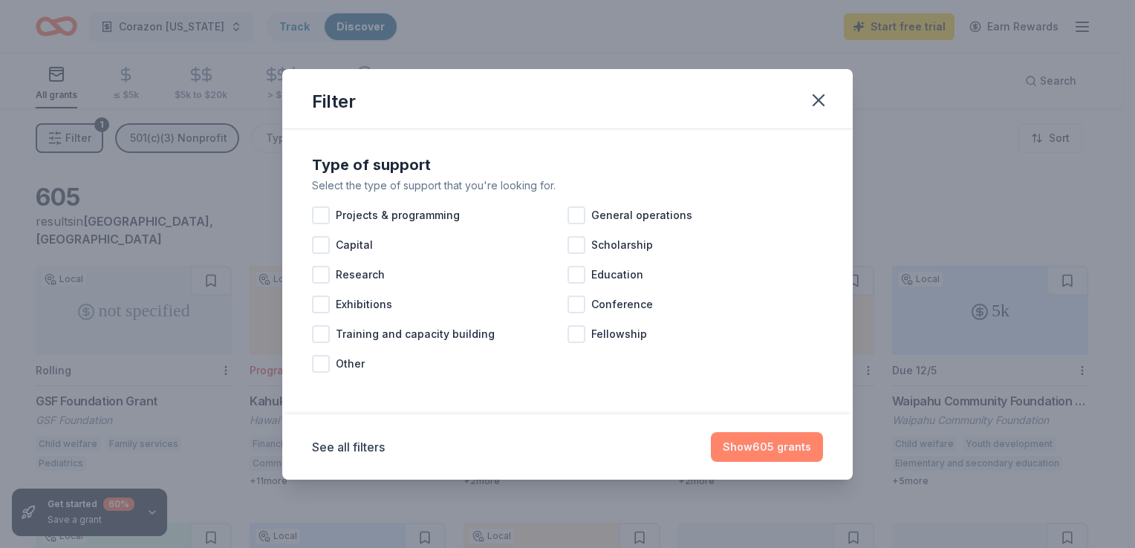
click at [764, 443] on button "Show 605 grants" at bounding box center [767, 447] width 112 height 30
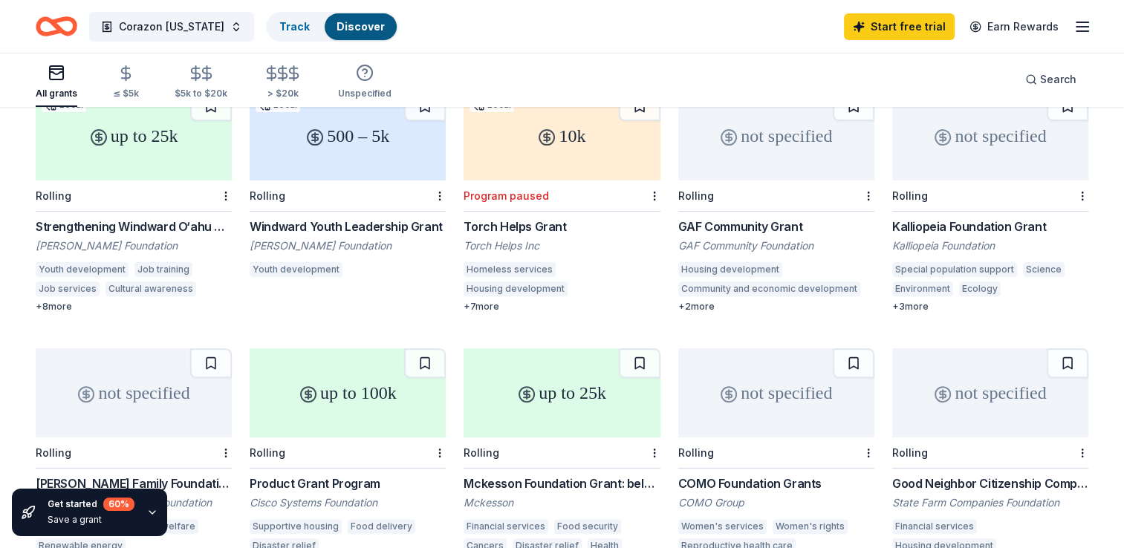
scroll to position [446, 0]
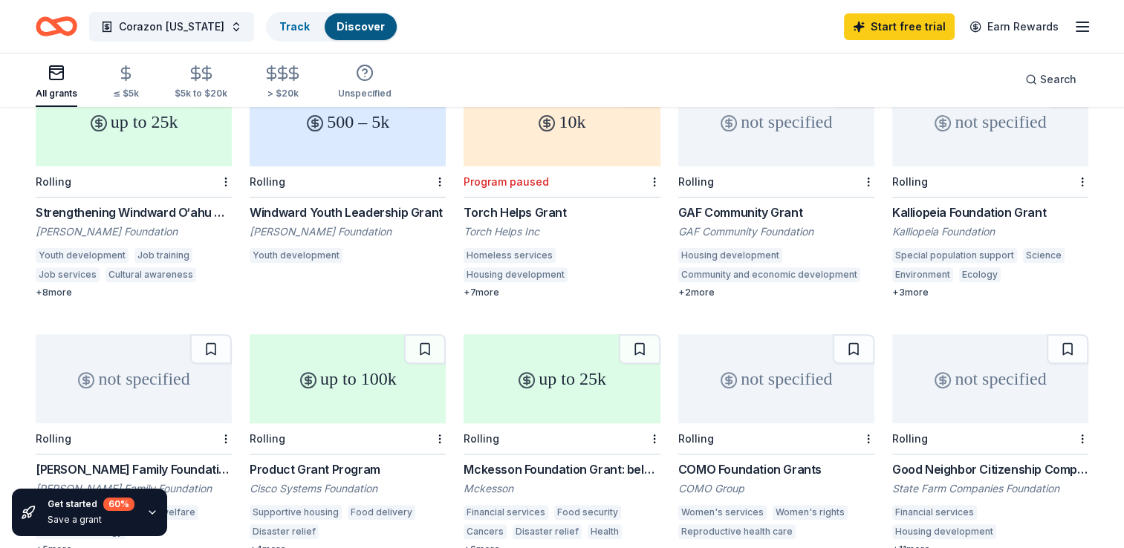
click at [985, 394] on div "not specified" at bounding box center [990, 378] width 196 height 89
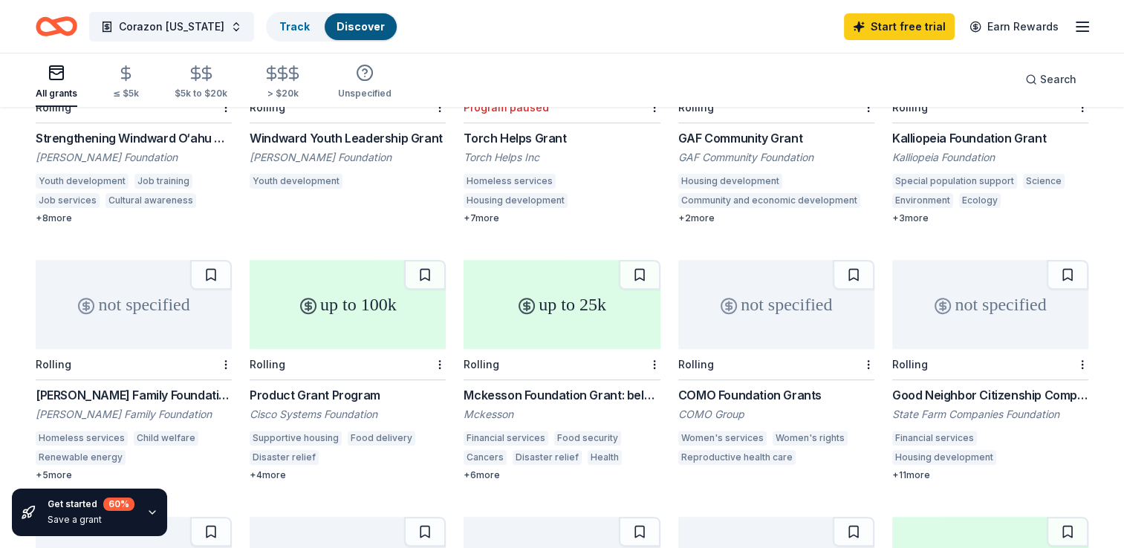
scroll to position [891, 0]
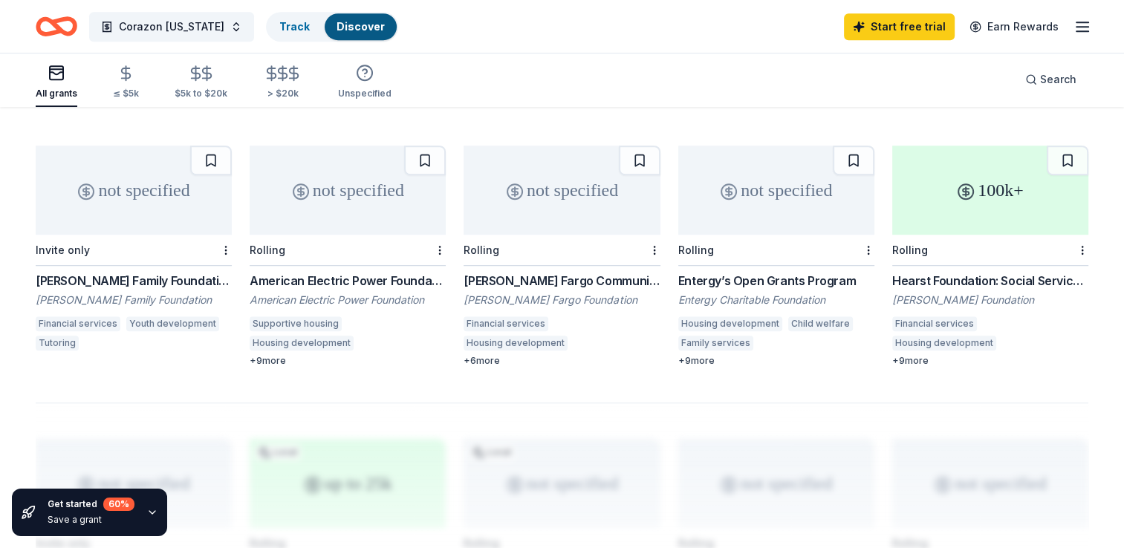
click at [980, 215] on div "100k+" at bounding box center [990, 190] width 196 height 89
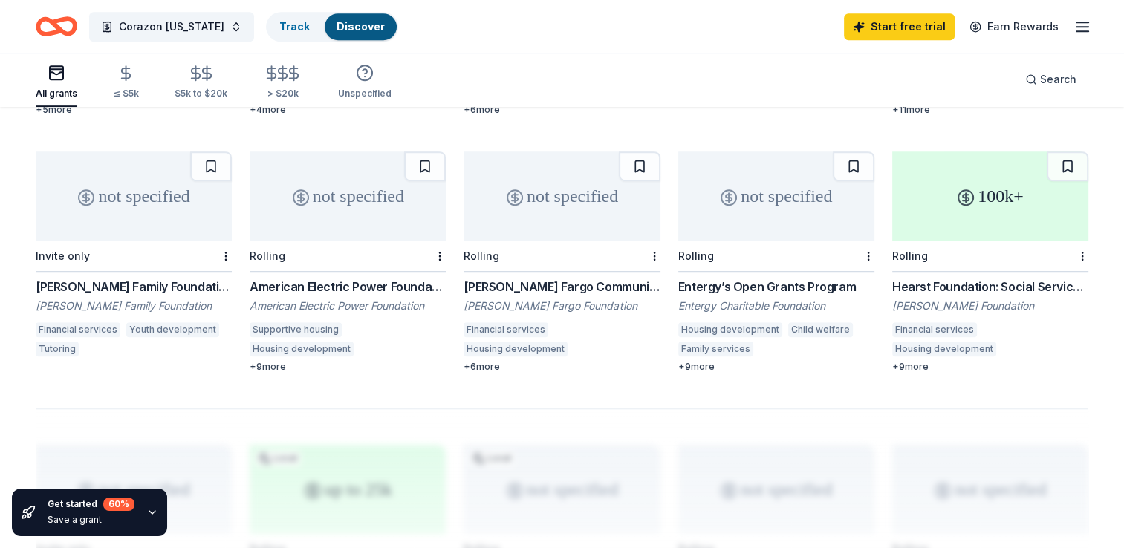
scroll to position [743, 0]
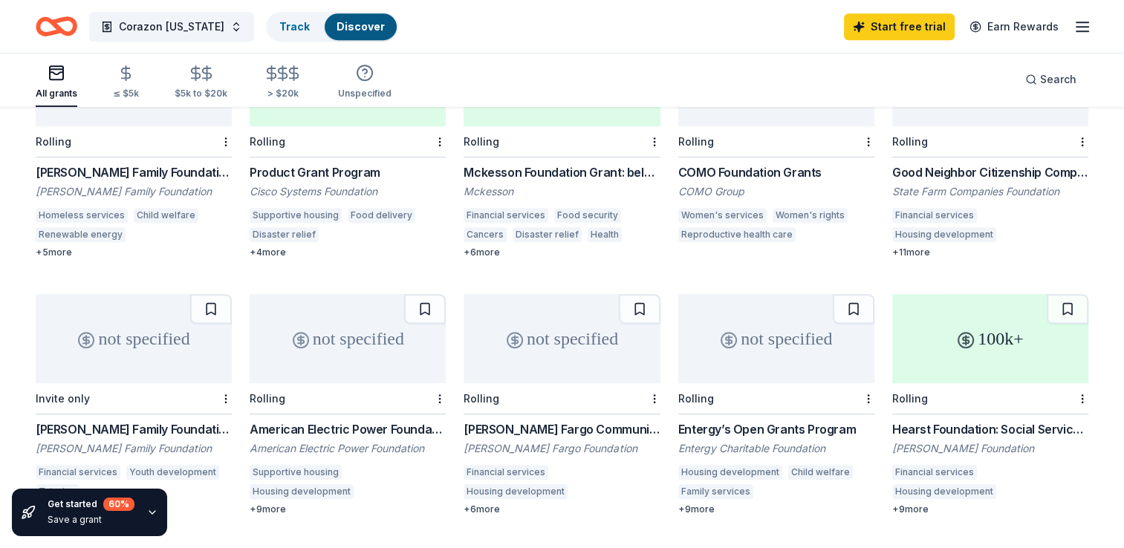
click at [148, 514] on icon "button" at bounding box center [152, 513] width 12 height 12
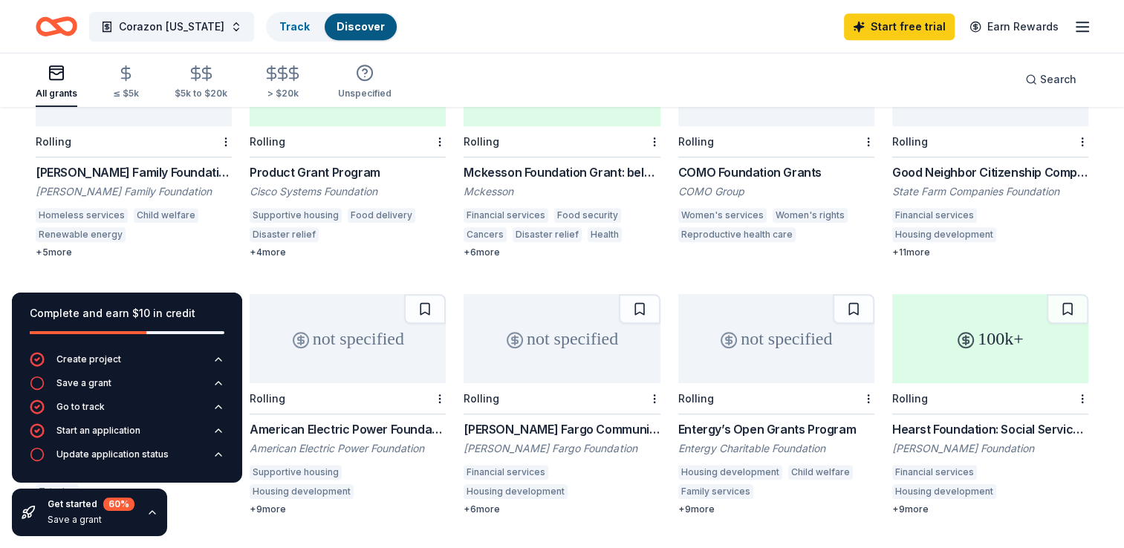
click at [146, 507] on icon "button" at bounding box center [152, 513] width 12 height 12
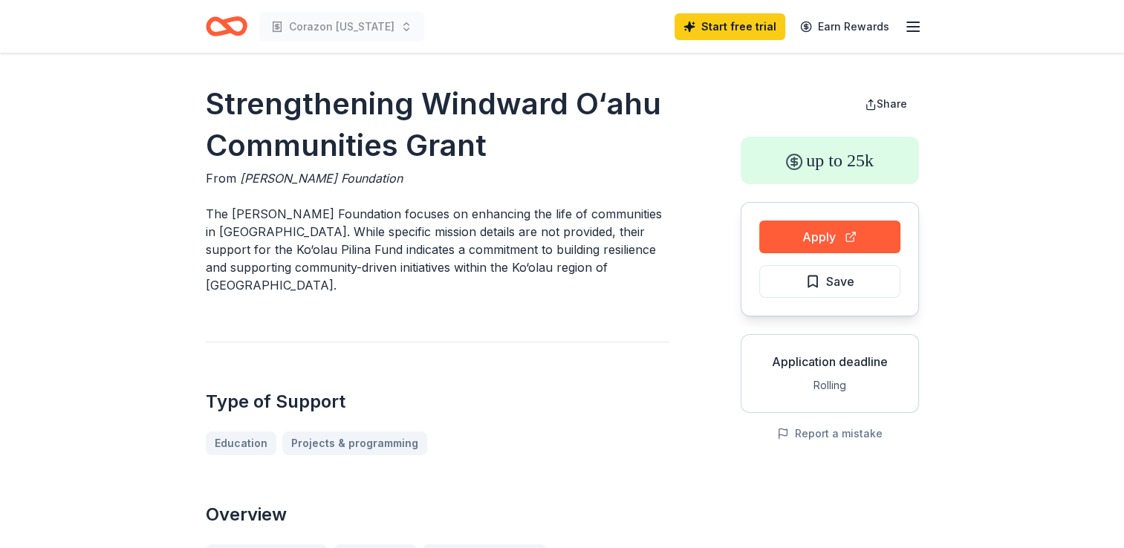
drag, startPoint x: 279, startPoint y: 273, endPoint x: 457, endPoint y: 261, distance: 178.6
click at [457, 261] on p "The Harold K.L. Castle Foundation focuses on enhancing the life of communities …" at bounding box center [437, 249] width 463 height 89
drag, startPoint x: 254, startPoint y: 198, endPoint x: 522, endPoint y: 224, distance: 269.4
drag, startPoint x: 297, startPoint y: 195, endPoint x: 403, endPoint y: 216, distance: 108.2
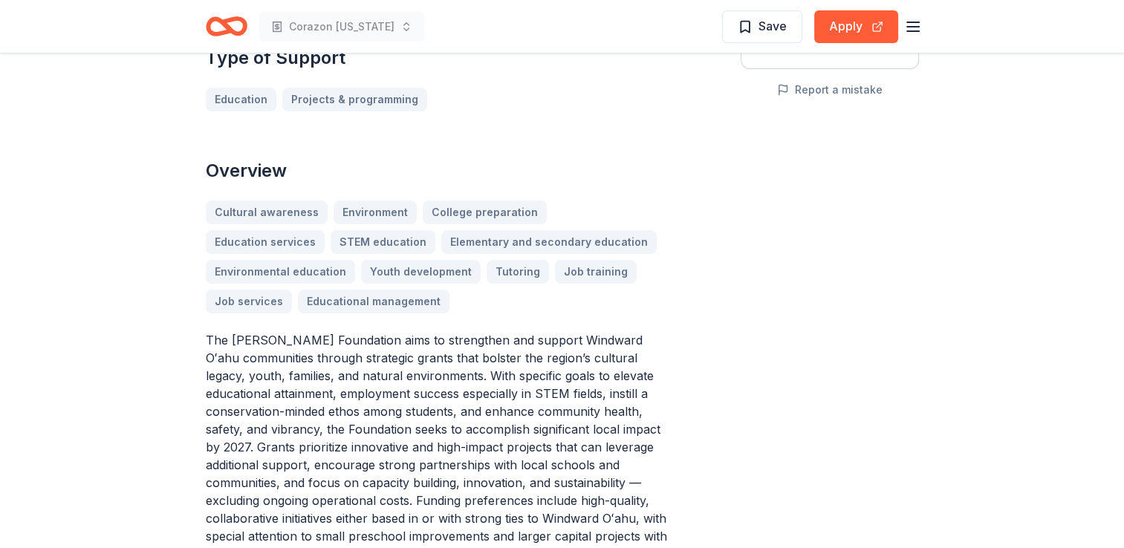
scroll to position [371, 0]
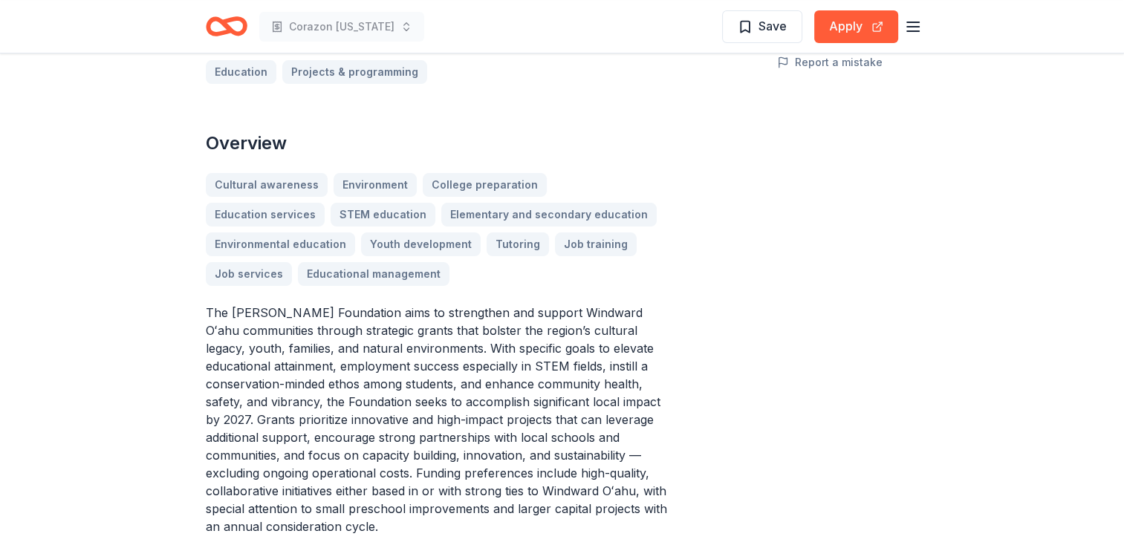
drag, startPoint x: 312, startPoint y: 311, endPoint x: 389, endPoint y: 325, distance: 78.4
click at [389, 325] on p "The Harold K.L. Castle Foundation aims to strengthen and support Windward Oʻahu…" at bounding box center [437, 420] width 463 height 232
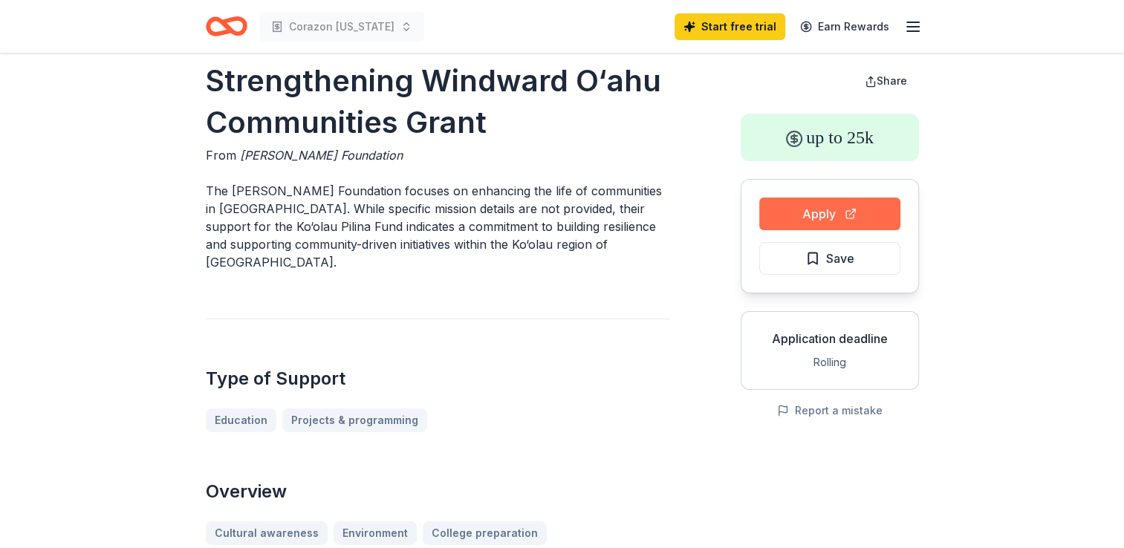
scroll to position [0, 0]
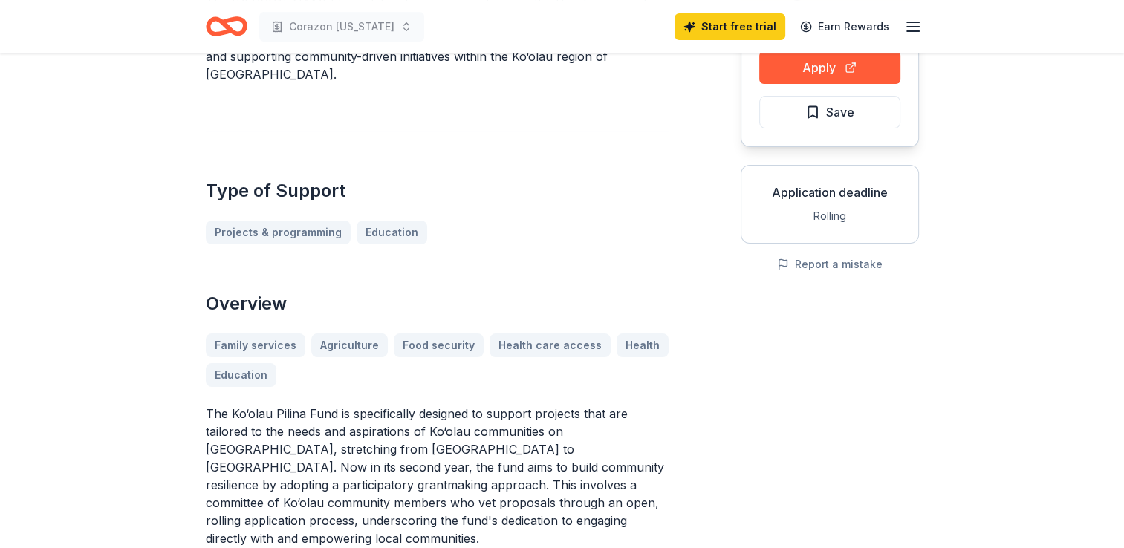
scroll to position [195, 0]
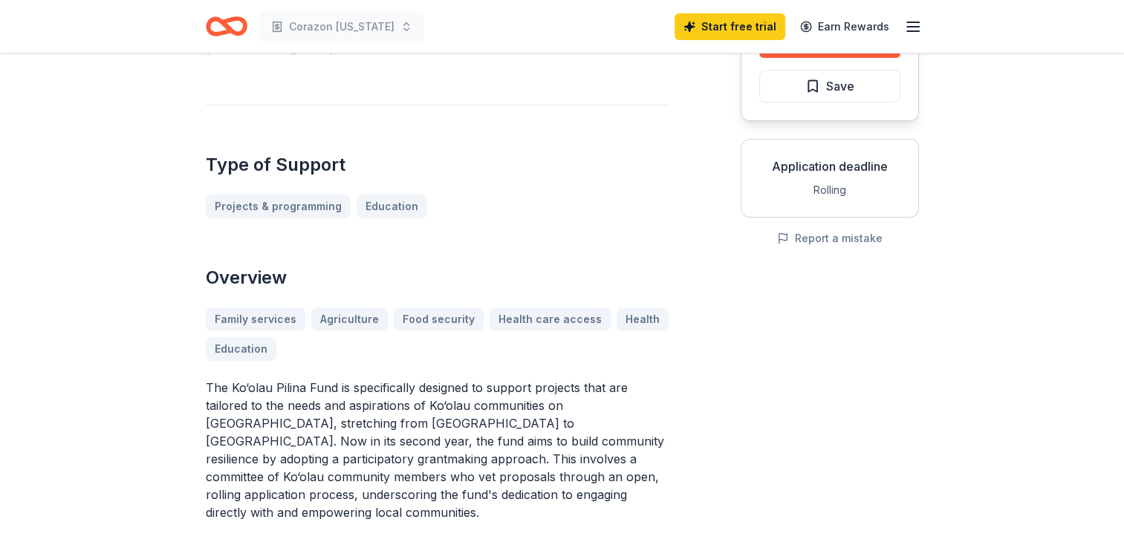
drag, startPoint x: 229, startPoint y: 393, endPoint x: 512, endPoint y: 380, distance: 283.2
click at [512, 380] on p "The Ko‘olau Pilina Fund is specifically designed to support projects that are t…" at bounding box center [437, 450] width 463 height 143
drag, startPoint x: 434, startPoint y: 391, endPoint x: 674, endPoint y: 434, distance: 243.1
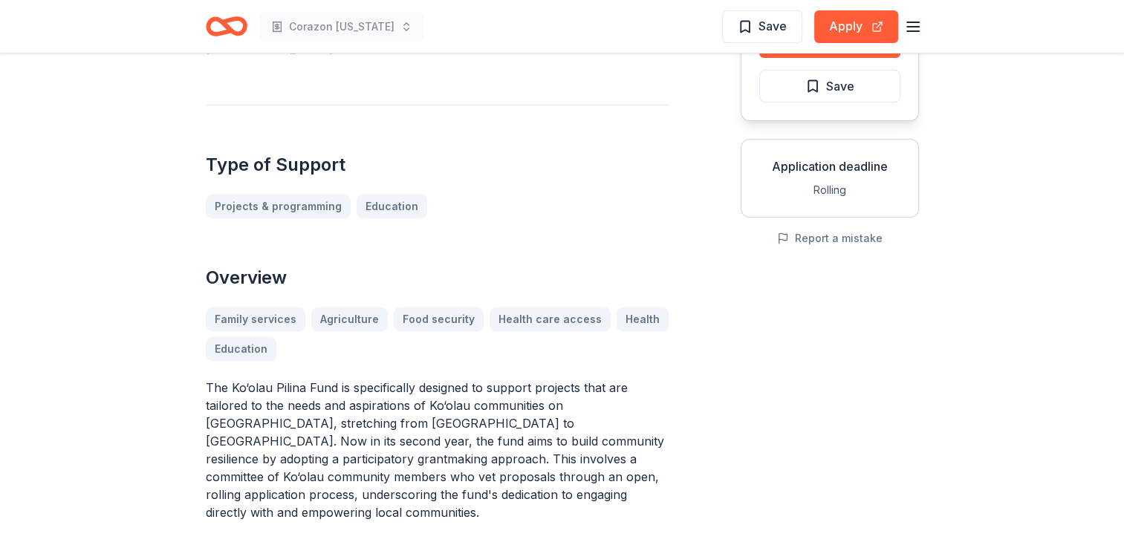
scroll to position [270, 0]
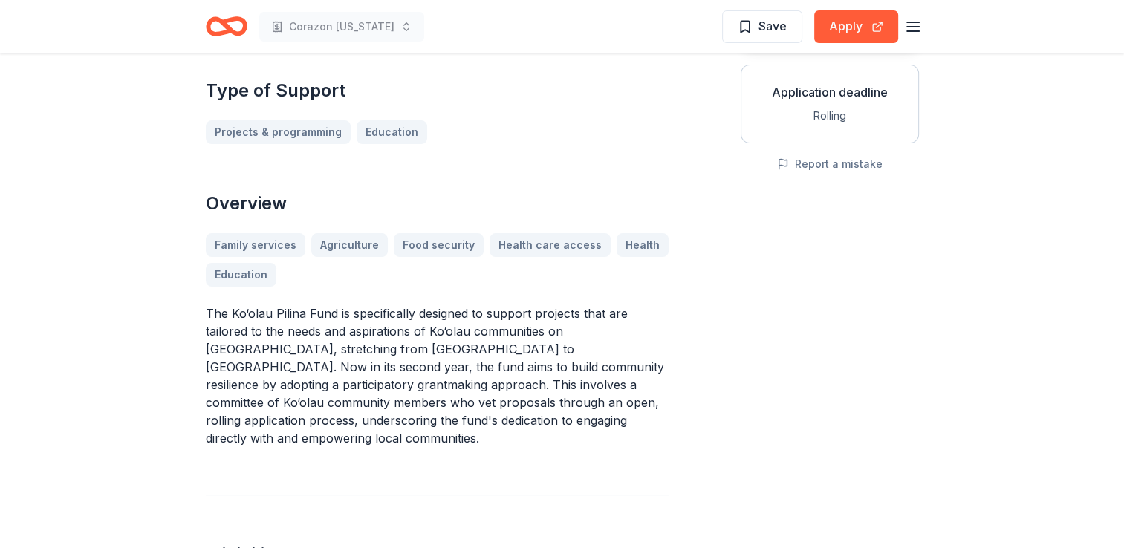
drag, startPoint x: 315, startPoint y: 420, endPoint x: 511, endPoint y: 426, distance: 196.2
click at [511, 429] on div "Ko'olau Pilina Fund Grant From Harold K. L. Castle Foundation The Harold K.L. C…" at bounding box center [437, 510] width 463 height 1393
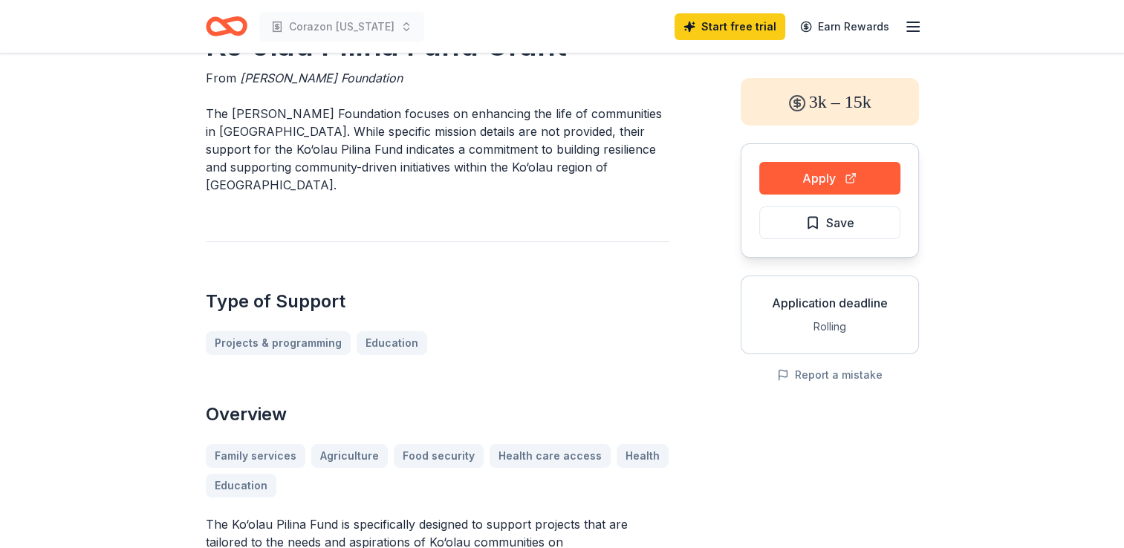
scroll to position [0, 0]
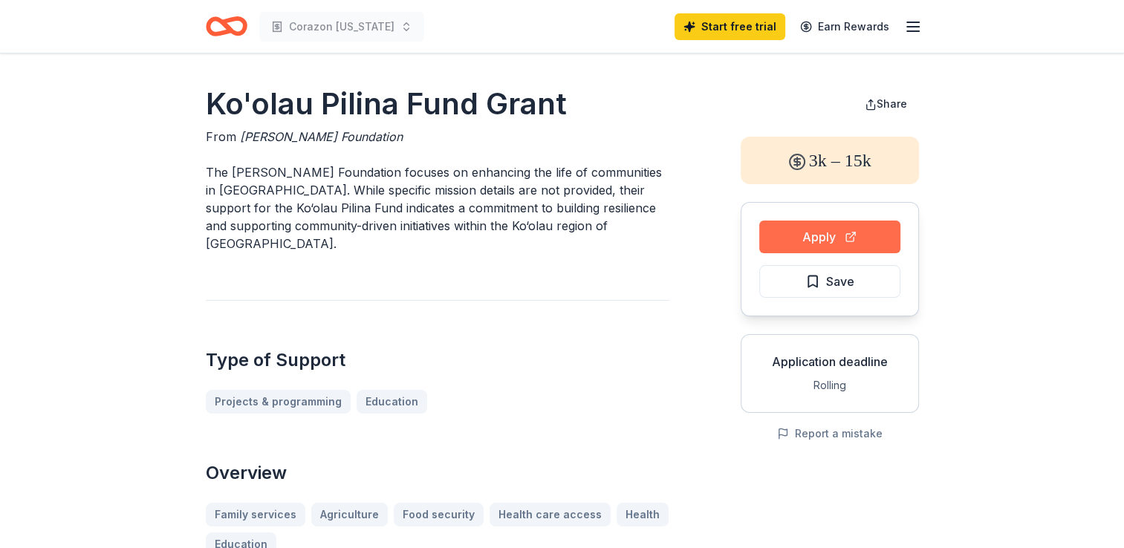
click at [783, 239] on button "Apply" at bounding box center [829, 237] width 141 height 33
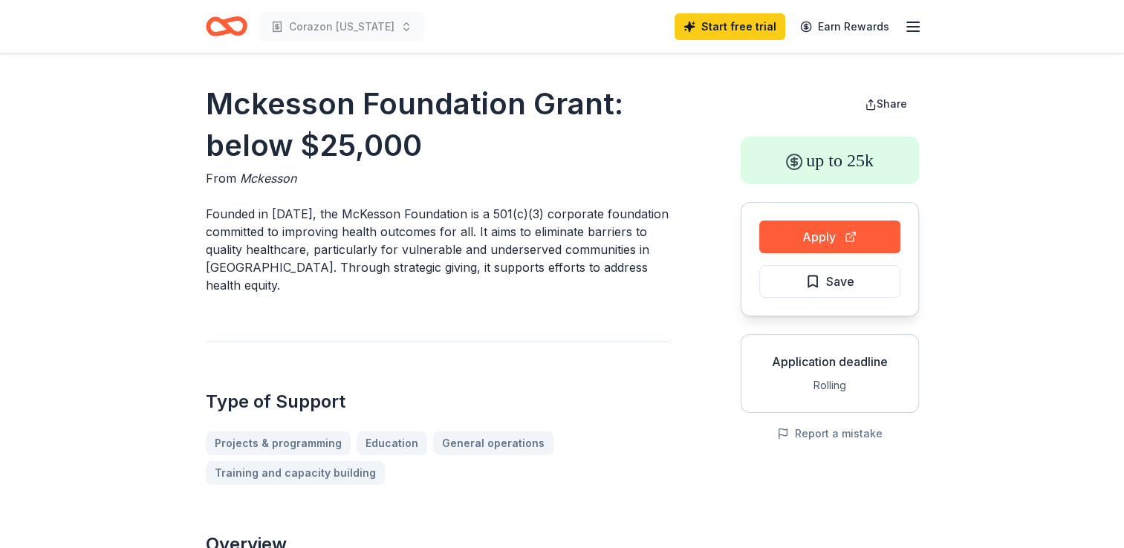
drag, startPoint x: 284, startPoint y: 251, endPoint x: 552, endPoint y: 267, distance: 268.6
click at [552, 267] on p "Founded in 1943, the McKesson Foundation is a 501(c)(3) corporate foundation co…" at bounding box center [437, 249] width 463 height 89
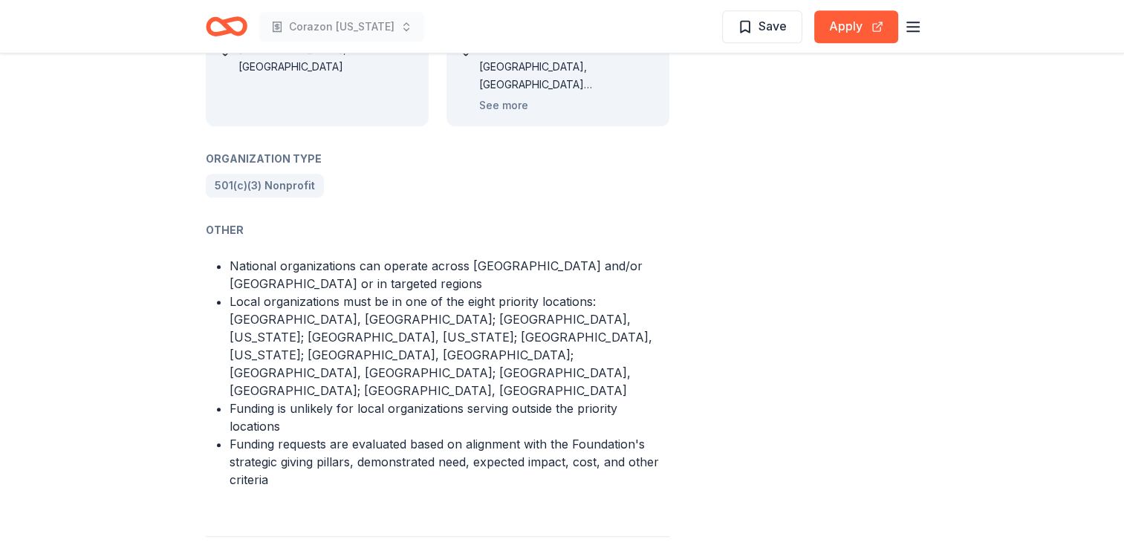
scroll to position [1040, 0]
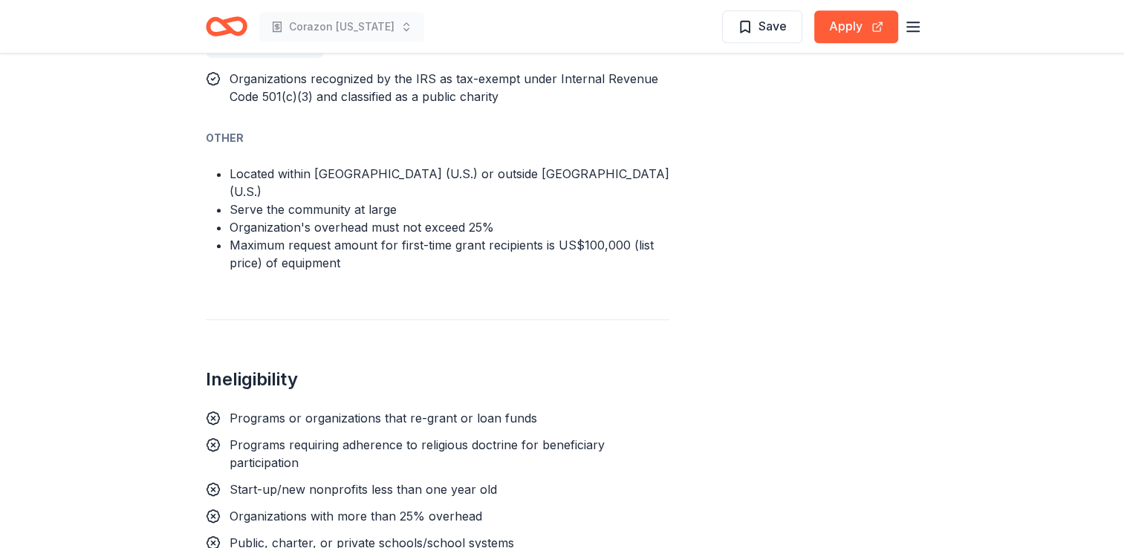
scroll to position [1263, 0]
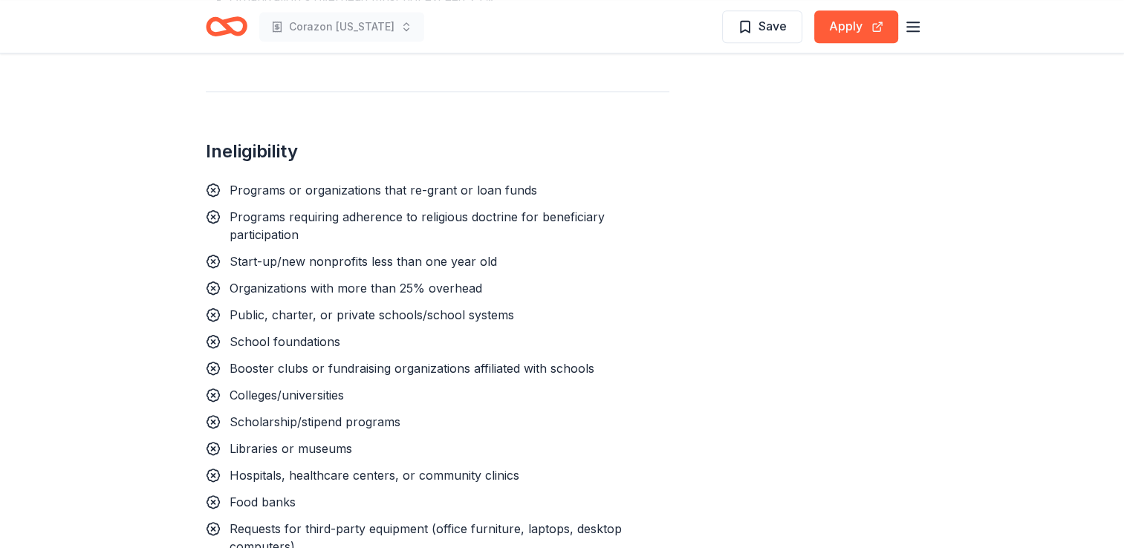
click at [827, 9] on div "Save Apply" at bounding box center [822, 26] width 200 height 35
click at [833, 22] on button "Apply" at bounding box center [856, 26] width 84 height 33
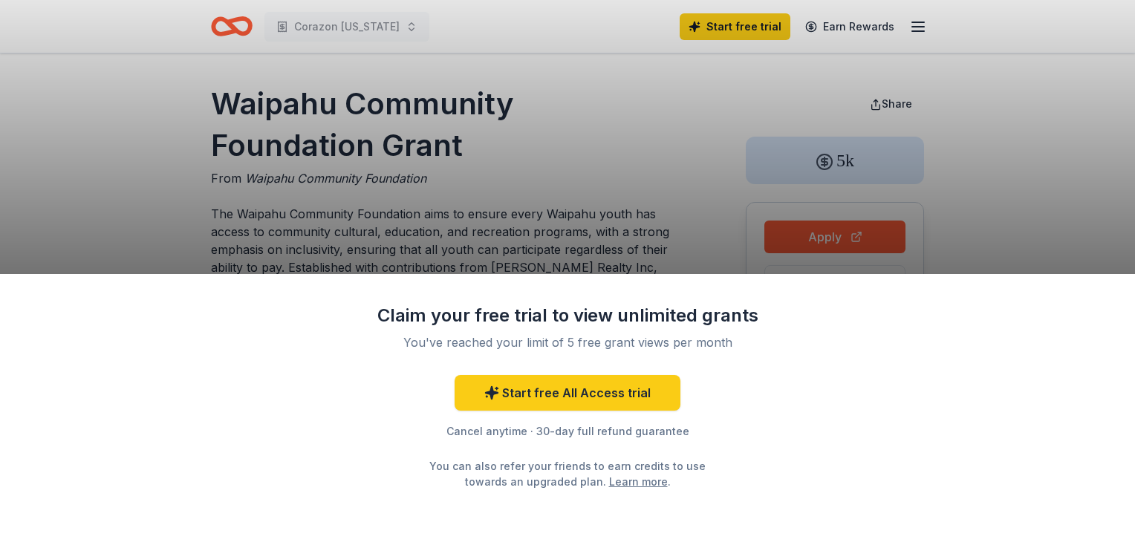
click at [535, 196] on div "Claim your free trial to view unlimited grants You've reached your limit of 5 f…" at bounding box center [567, 274] width 1135 height 548
click at [519, 219] on div "Claim your free trial to view unlimited grants You've reached your limit of 5 f…" at bounding box center [567, 274] width 1135 height 548
click at [215, 288] on div "Claim your free trial to view unlimited grants You've reached your limit of 5 f…" at bounding box center [567, 411] width 1135 height 274
click at [306, 212] on div "Claim your free trial to view unlimited grants You've reached your limit of 5 f…" at bounding box center [567, 274] width 1135 height 548
click at [312, 183] on div "Claim your free trial to view unlimited grants You've reached your limit of 5 f…" at bounding box center [567, 274] width 1135 height 548
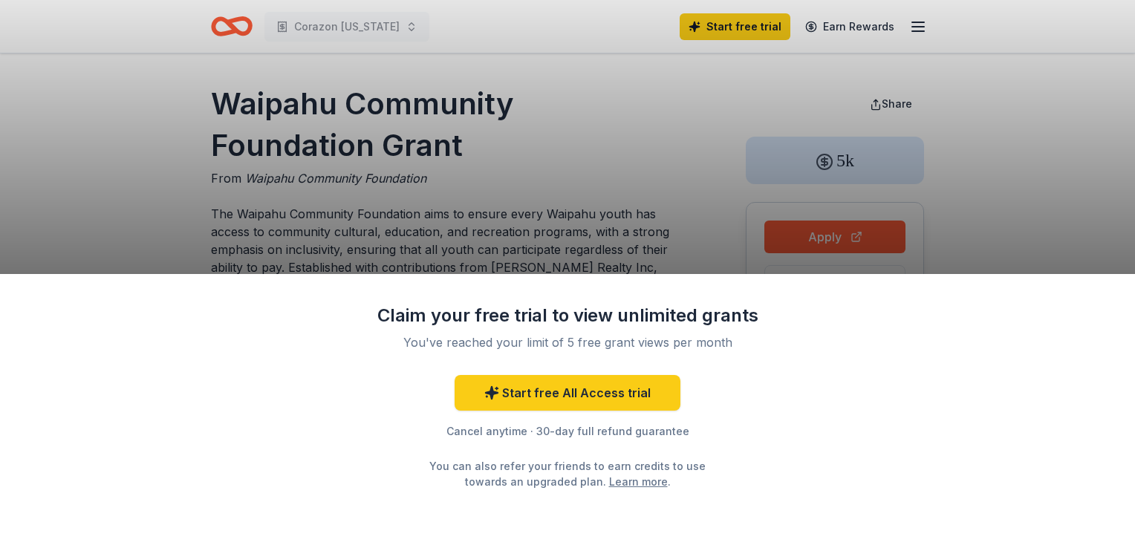
drag, startPoint x: 312, startPoint y: 183, endPoint x: 420, endPoint y: 341, distance: 191.4
click at [315, 186] on div "Claim your free trial to view unlimited grants You've reached your limit of 5 f…" at bounding box center [567, 274] width 1135 height 548
click at [514, 132] on div "Claim your free trial to view unlimited grants You've reached your limit of 5 f…" at bounding box center [567, 274] width 1135 height 548
click at [407, 156] on div "Claim your free trial to view unlimited grants You've reached your limit of 5 f…" at bounding box center [567, 274] width 1135 height 548
